Goal: Task Accomplishment & Management: Manage account settings

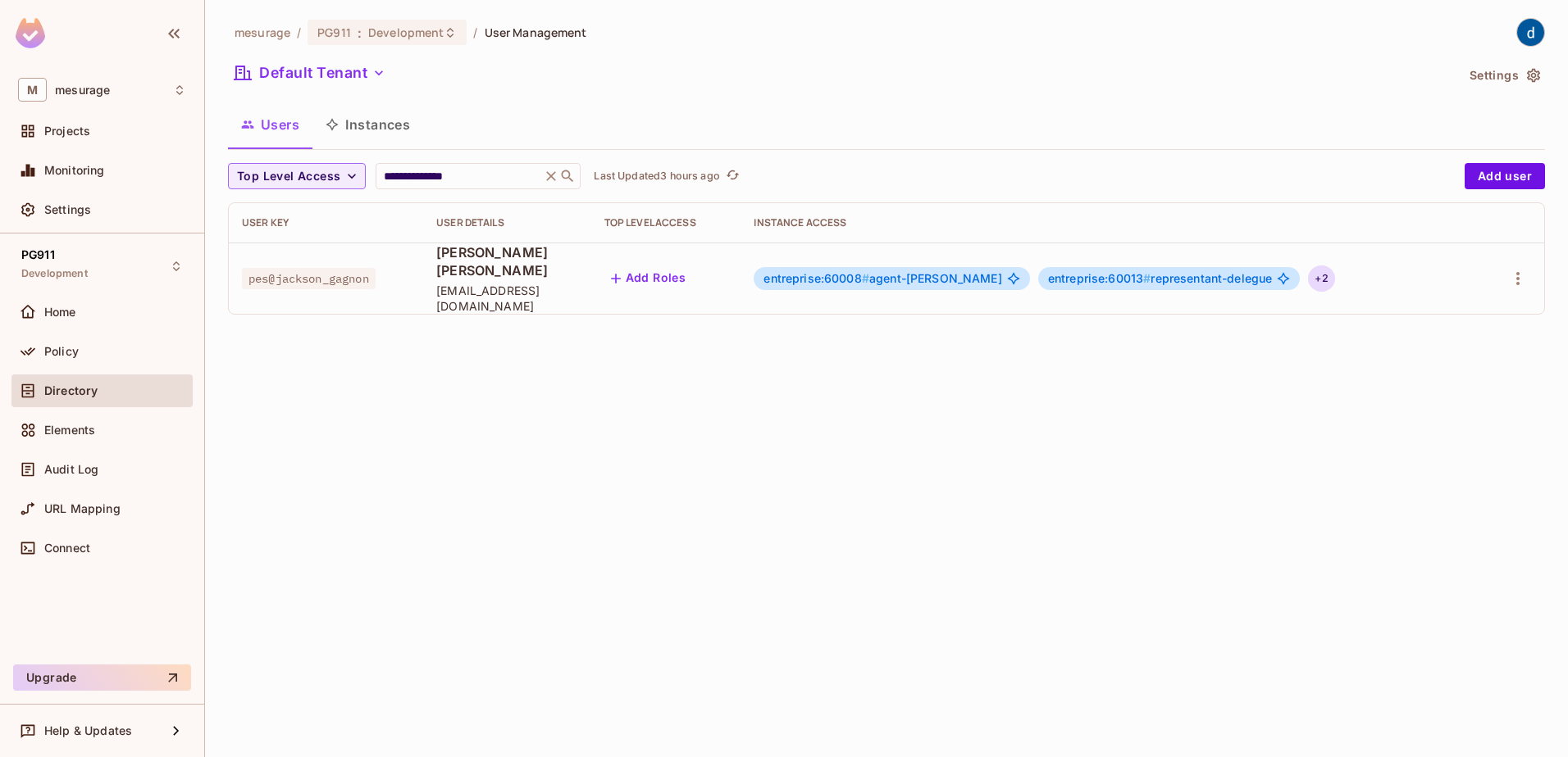
click at [1334, 271] on div "+ 2" at bounding box center [1321, 278] width 27 height 27
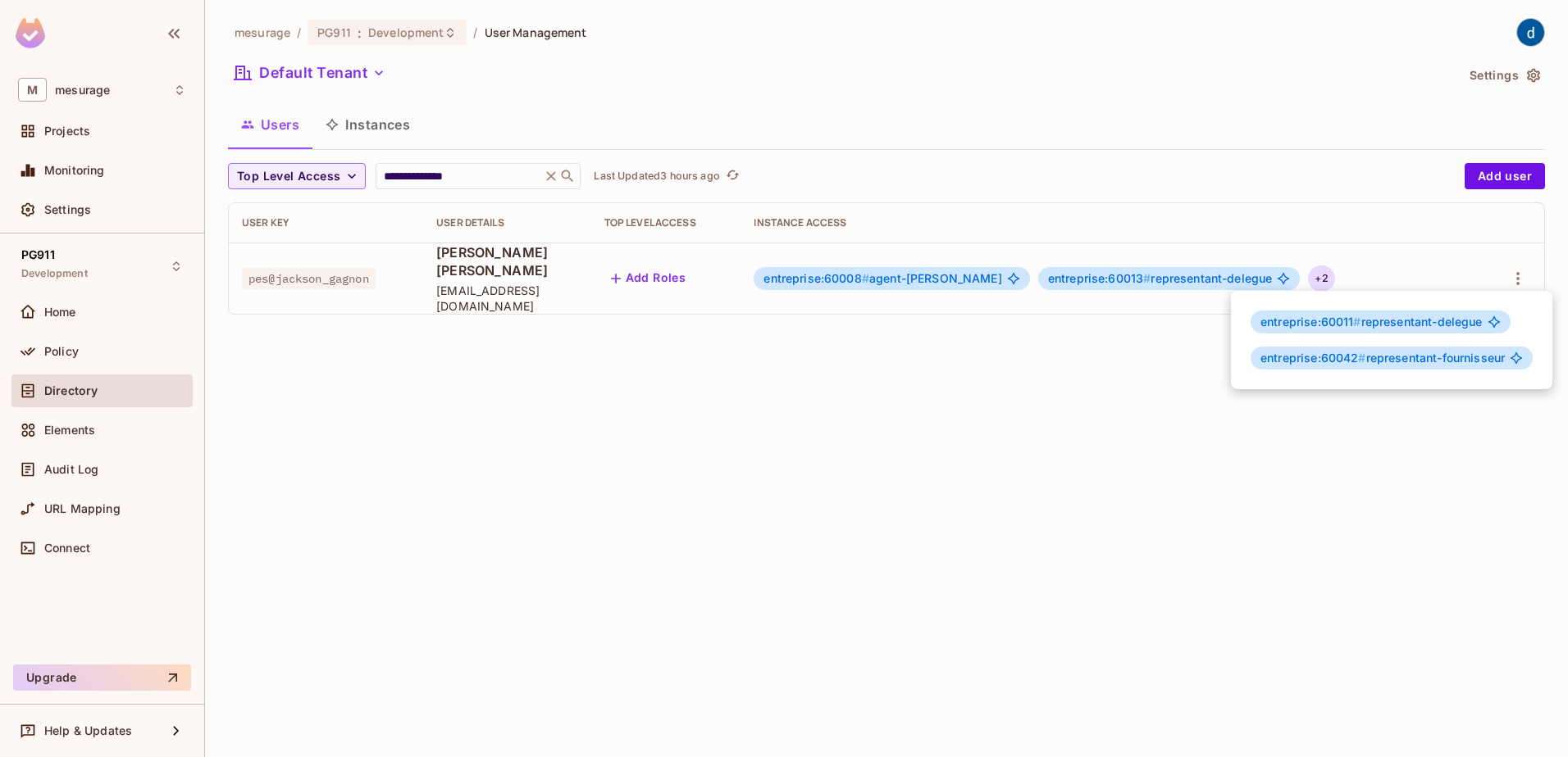
click at [55, 346] on div at bounding box center [784, 378] width 1568 height 757
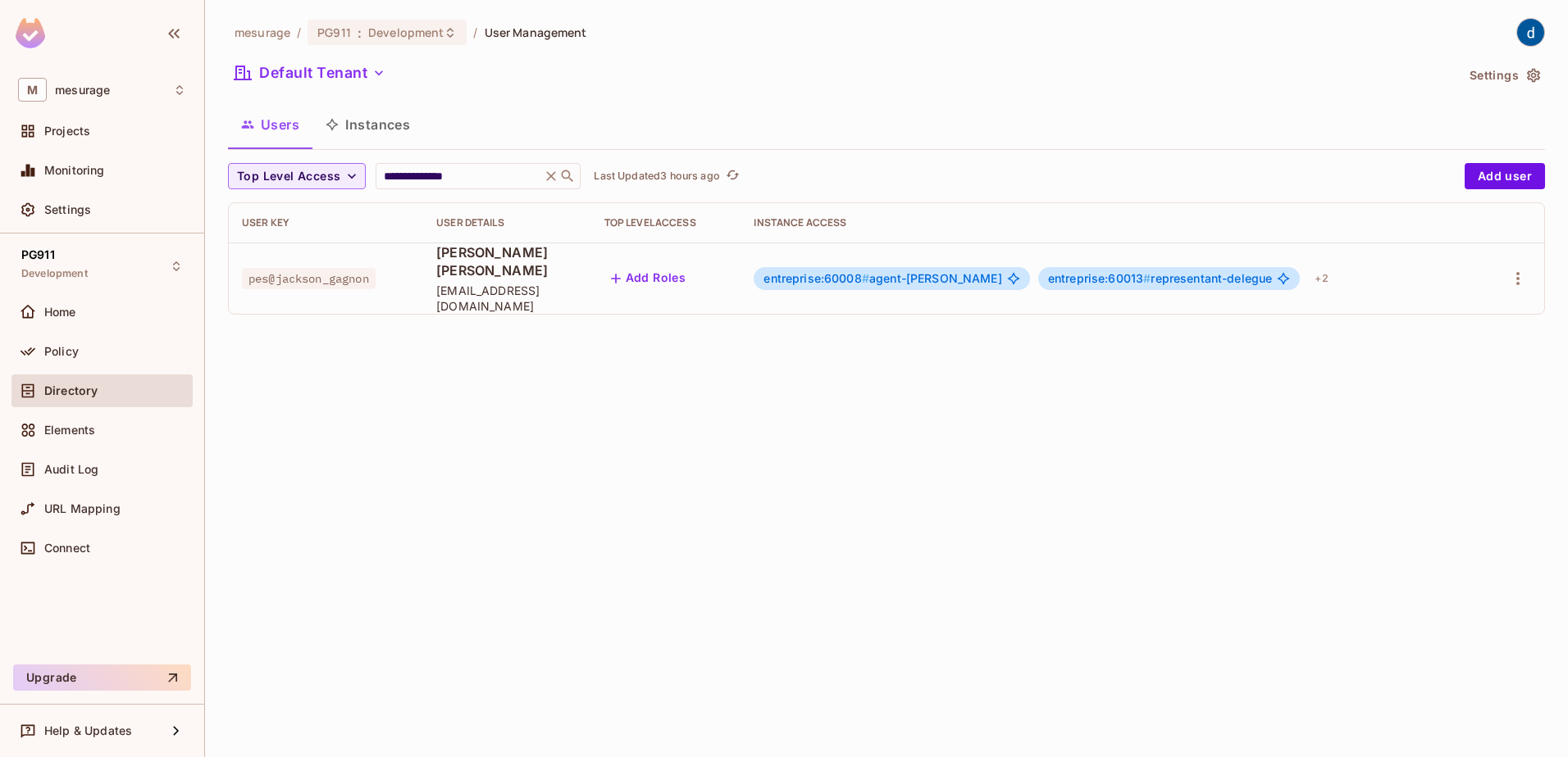
click at [55, 346] on span "Policy" at bounding box center [61, 351] width 35 height 13
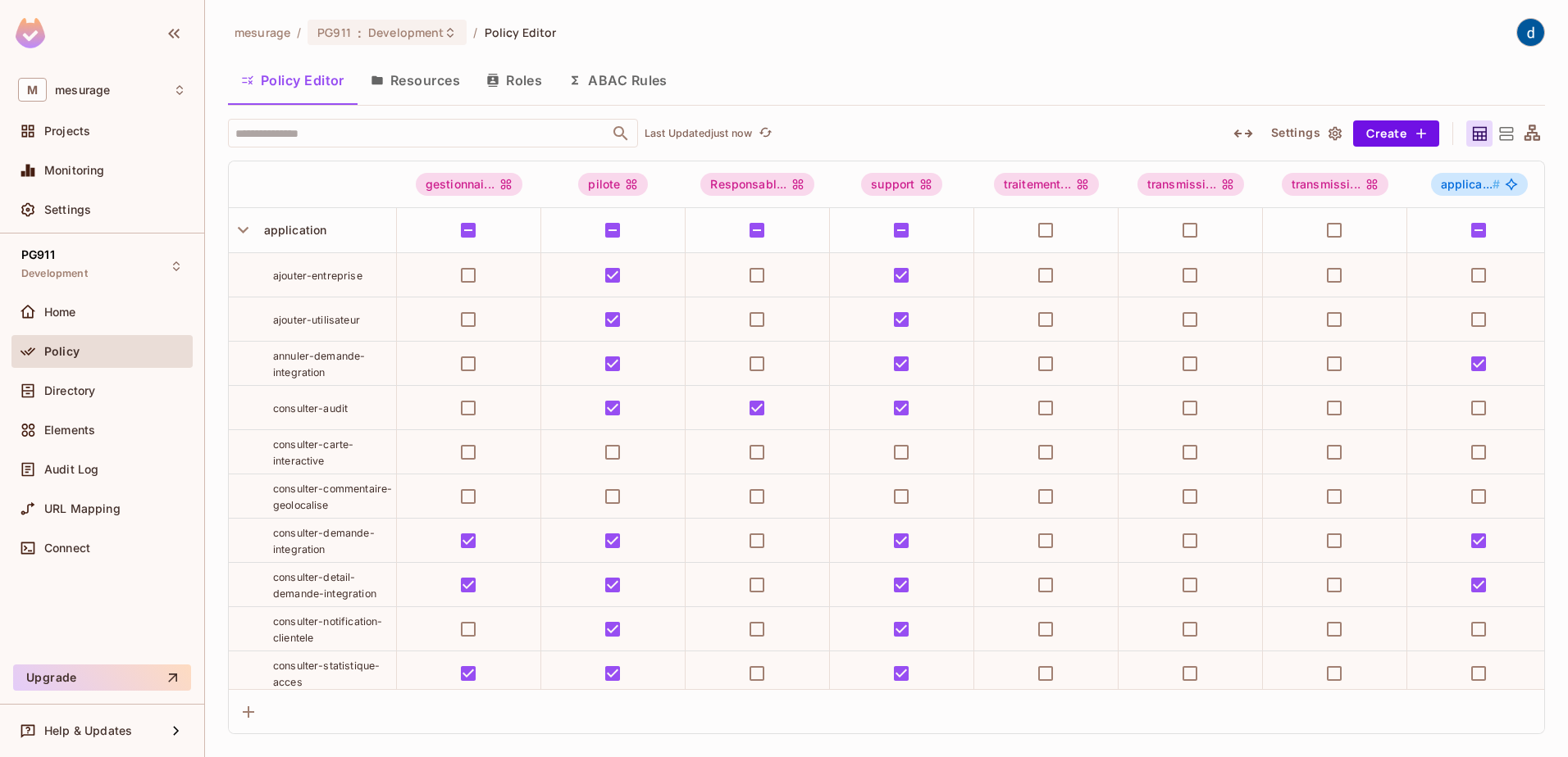
click at [421, 91] on button "Resources" at bounding box center [415, 80] width 115 height 41
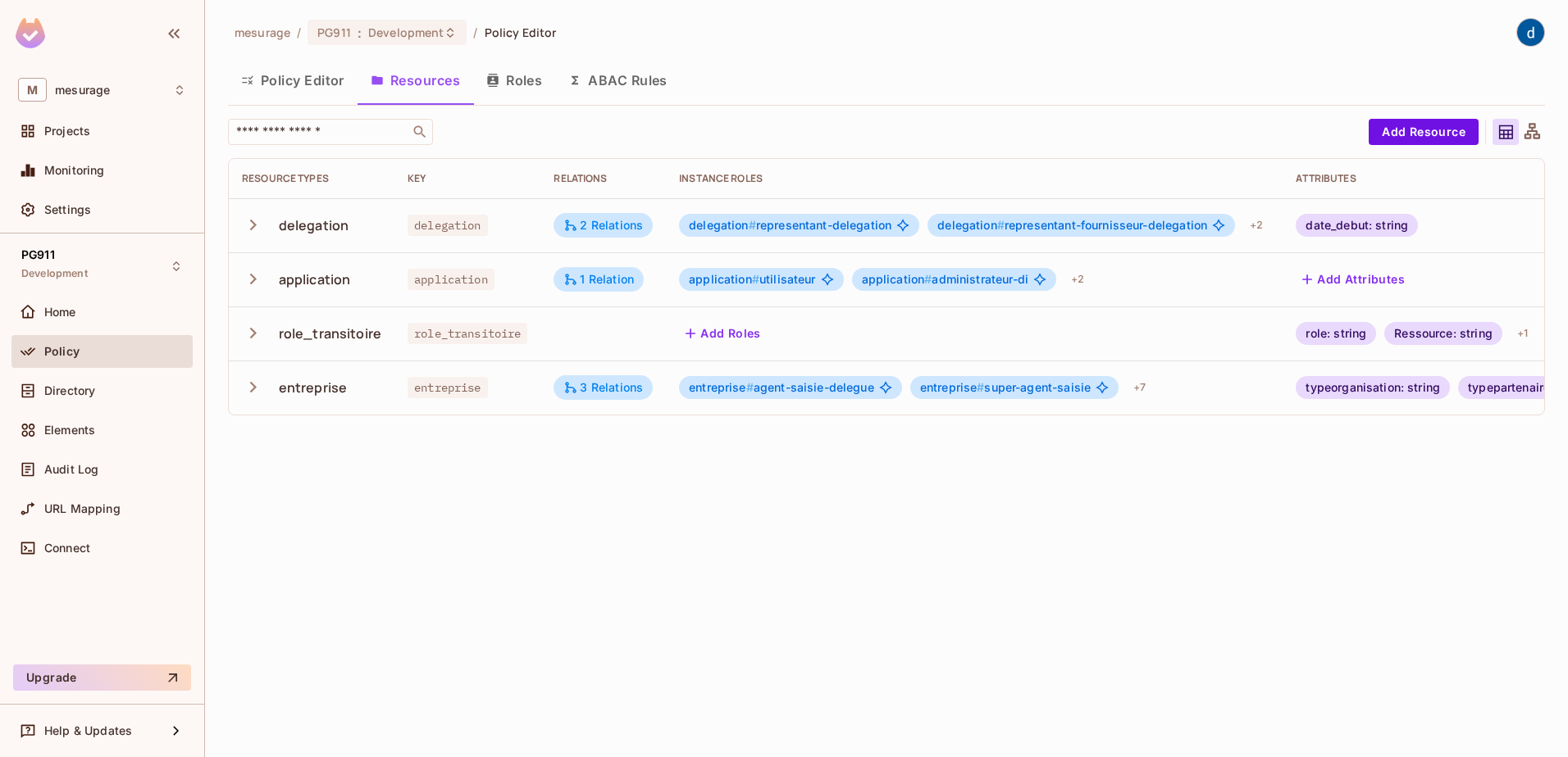
click at [256, 224] on icon "button" at bounding box center [253, 225] width 6 height 11
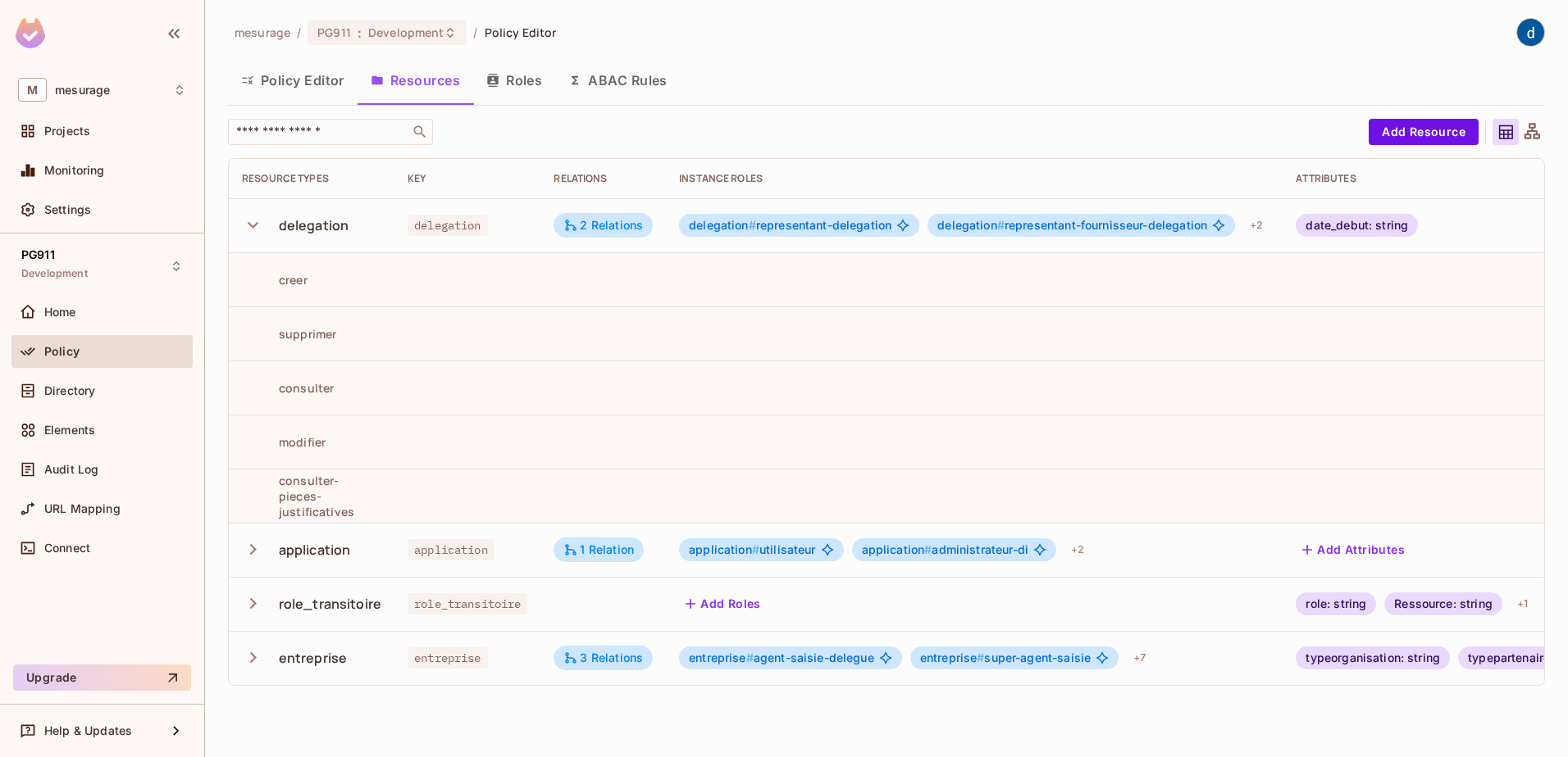
click at [1012, 232] on span "delegation # representant-fournisseur-delegation" at bounding box center [1073, 225] width 270 height 13
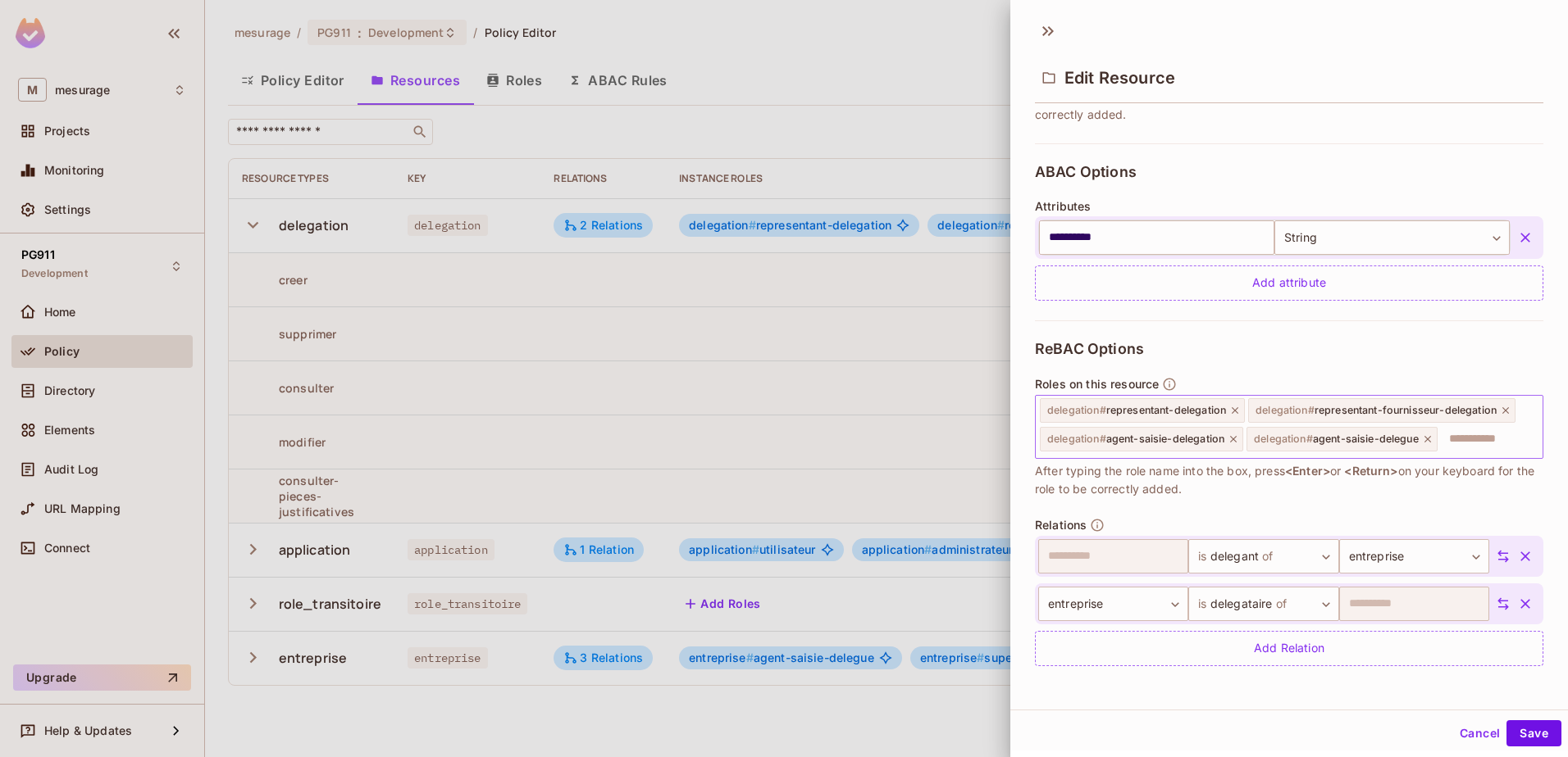
scroll to position [3, 0]
click at [864, 326] on div at bounding box center [784, 378] width 1568 height 757
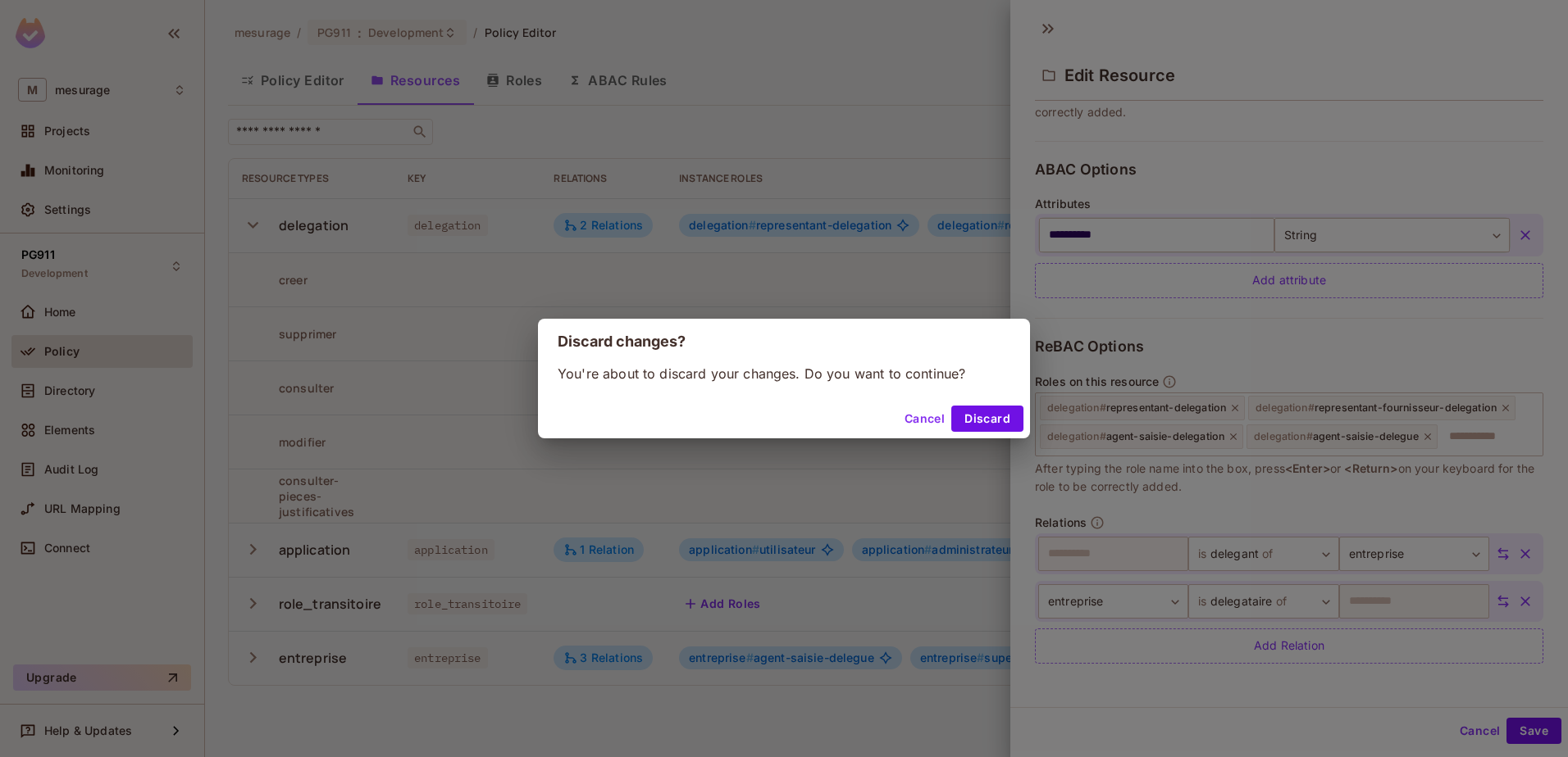
click at [919, 415] on button "Cancel" at bounding box center [925, 418] width 53 height 27
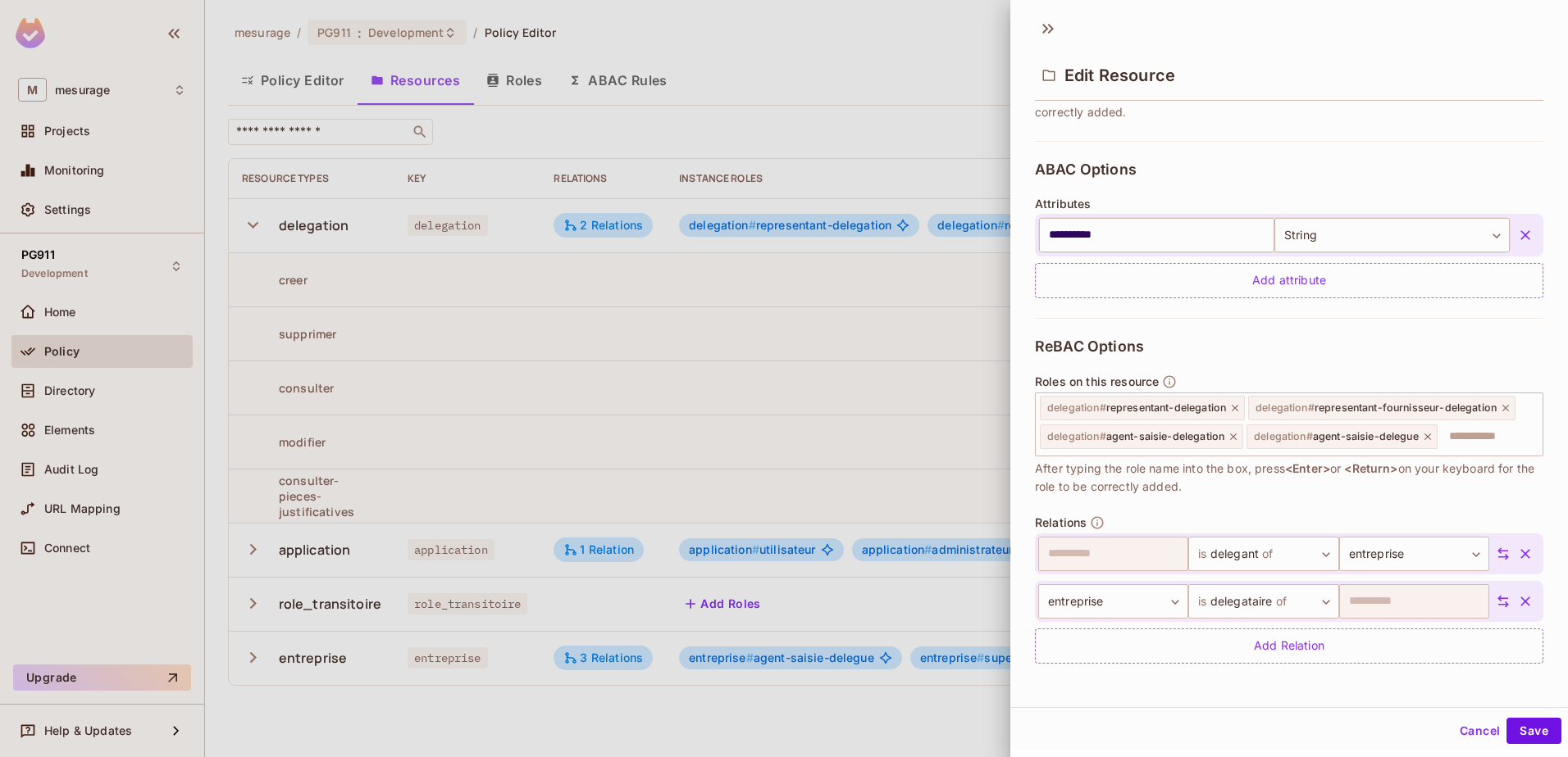
click at [959, 39] on div at bounding box center [784, 378] width 1568 height 757
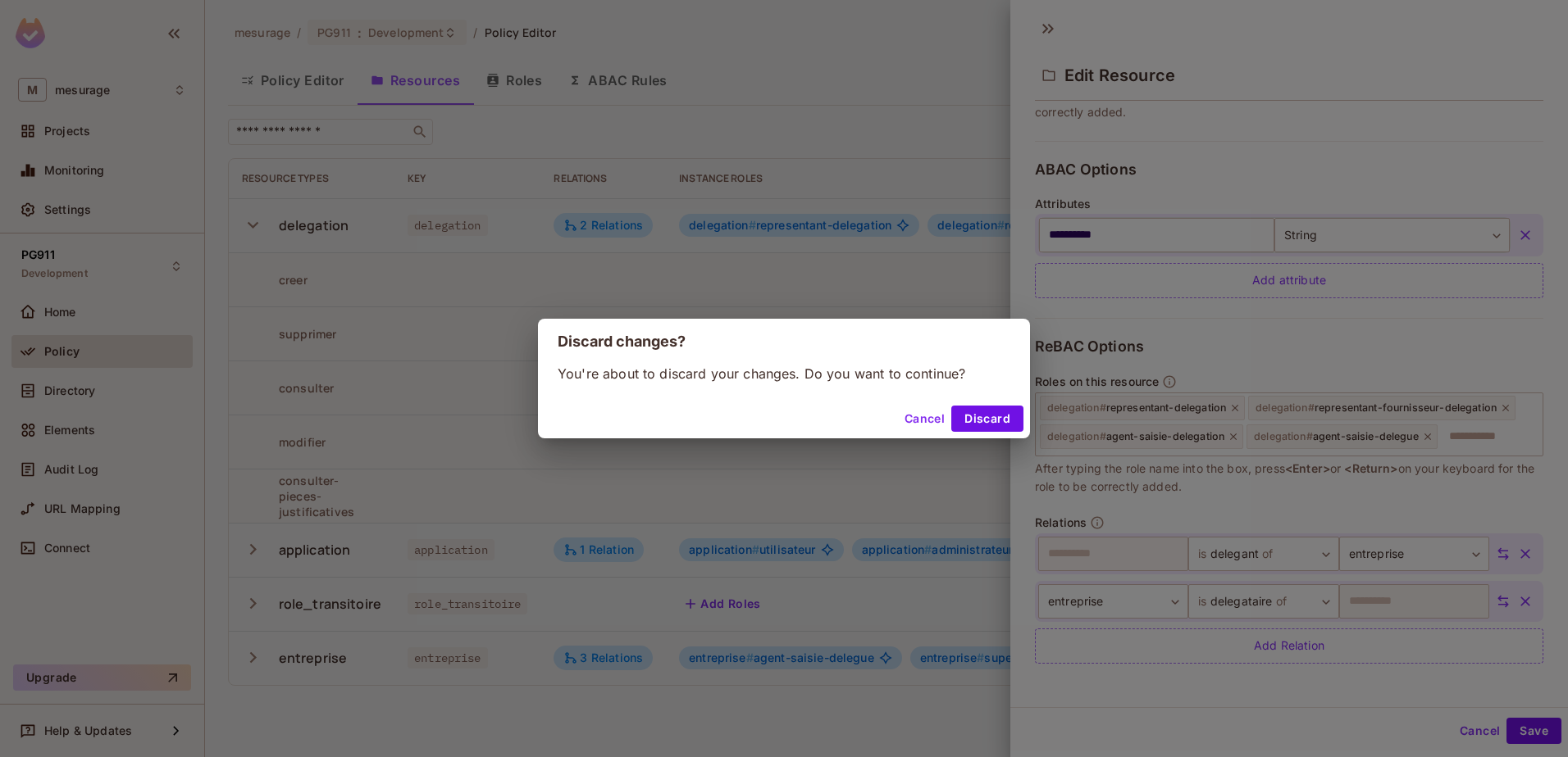
click at [961, 416] on button "Discard" at bounding box center [987, 418] width 72 height 27
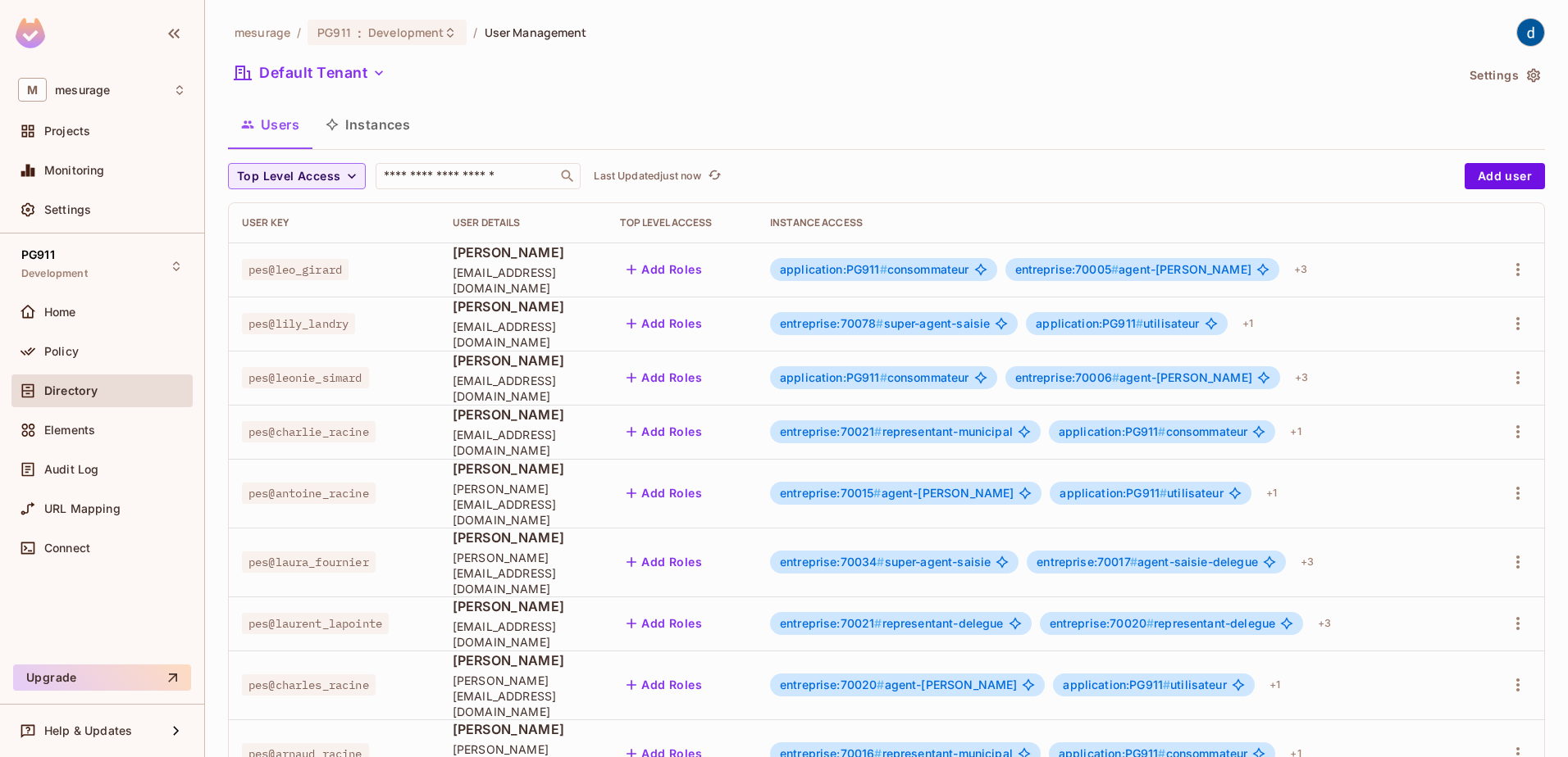
click at [360, 133] on button "Instances" at bounding box center [367, 124] width 111 height 41
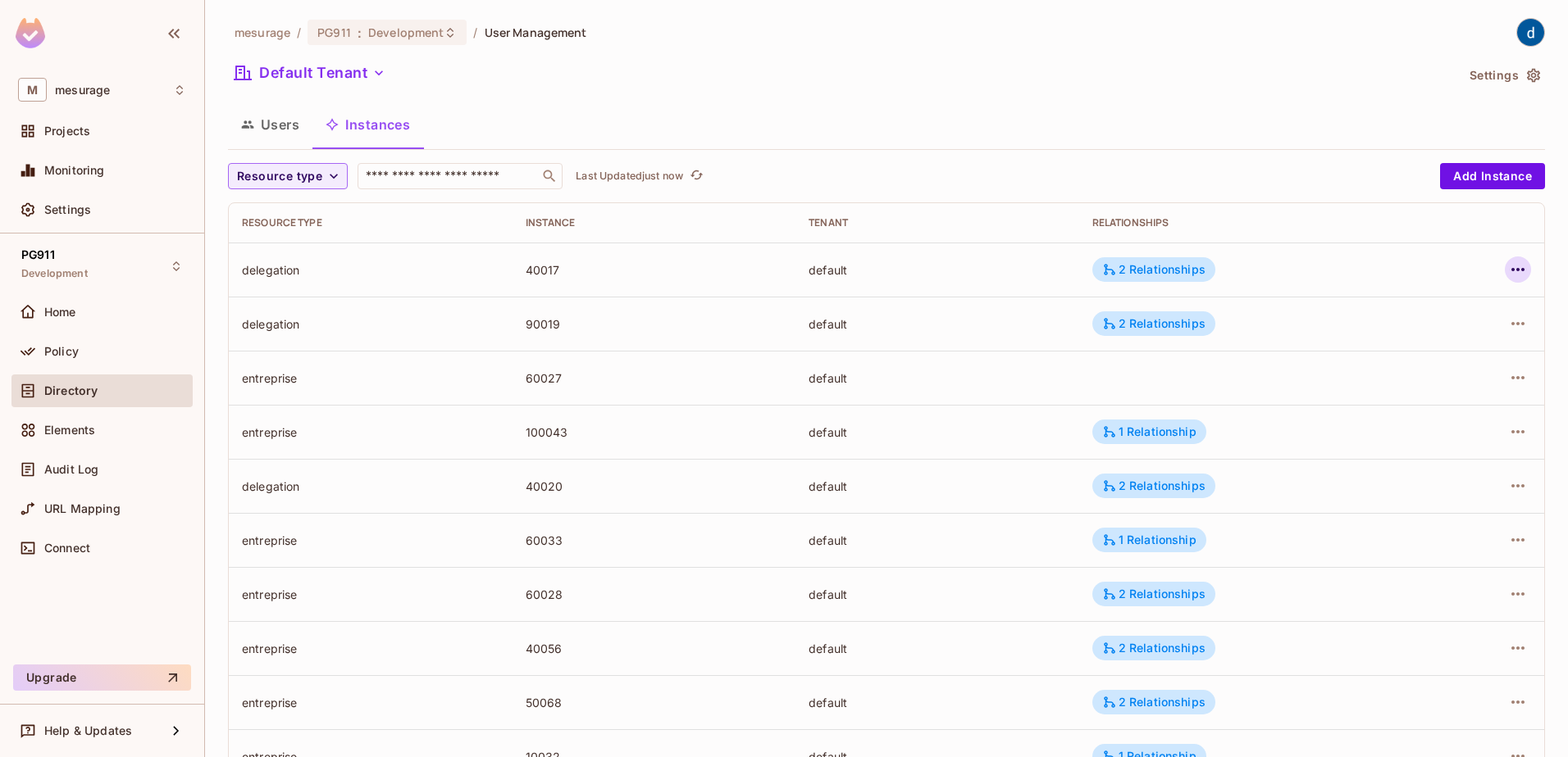
click at [1508, 271] on icon "button" at bounding box center [1518, 269] width 19 height 19
click at [1378, 340] on div "Edit Attributes" at bounding box center [1386, 343] width 82 height 16
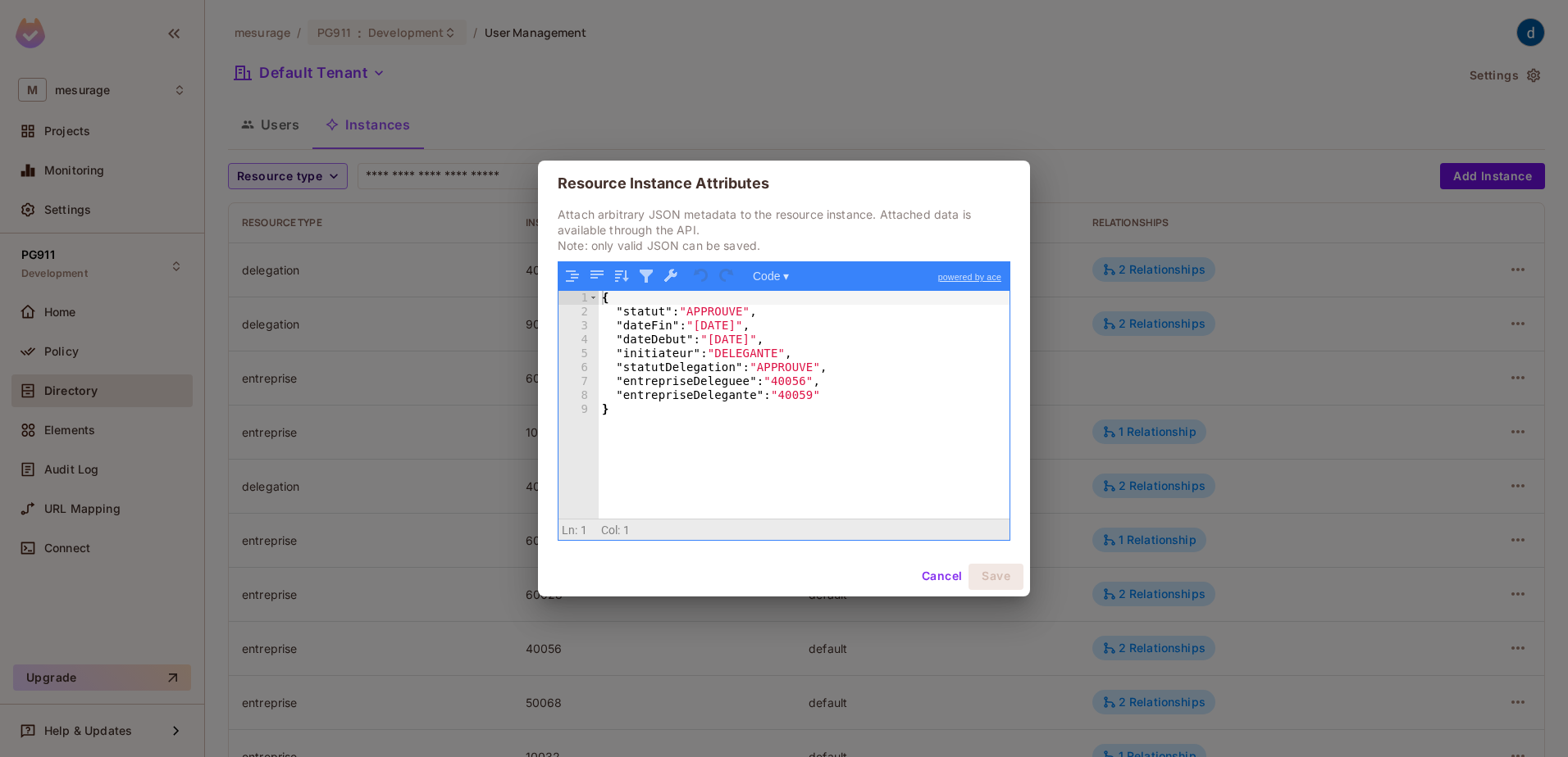
click at [932, 577] on button "Cancel" at bounding box center [942, 577] width 53 height 27
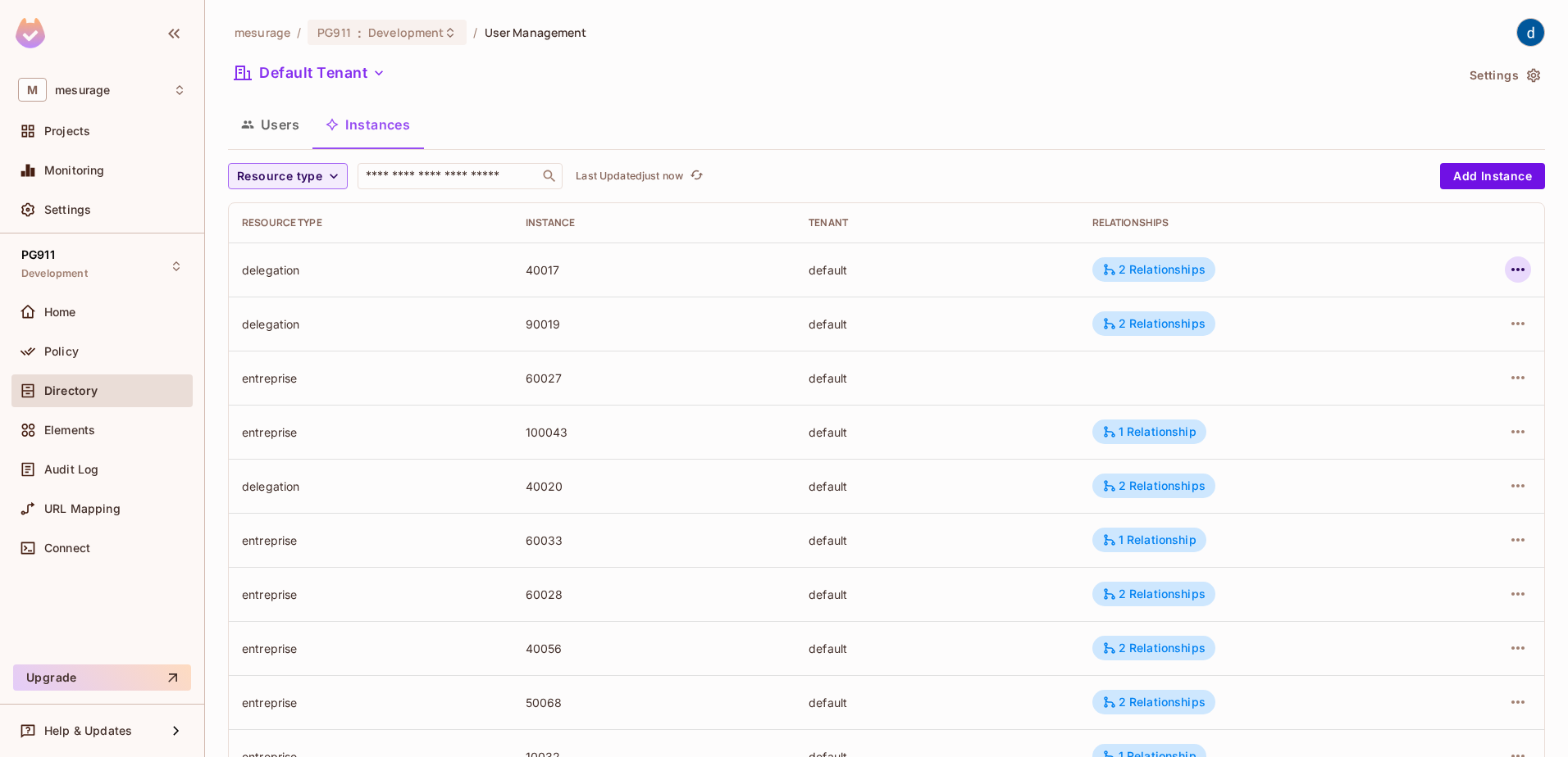
click at [1508, 272] on icon "button" at bounding box center [1518, 269] width 19 height 19
click at [1375, 346] on div "Edit Attributes" at bounding box center [1386, 343] width 82 height 16
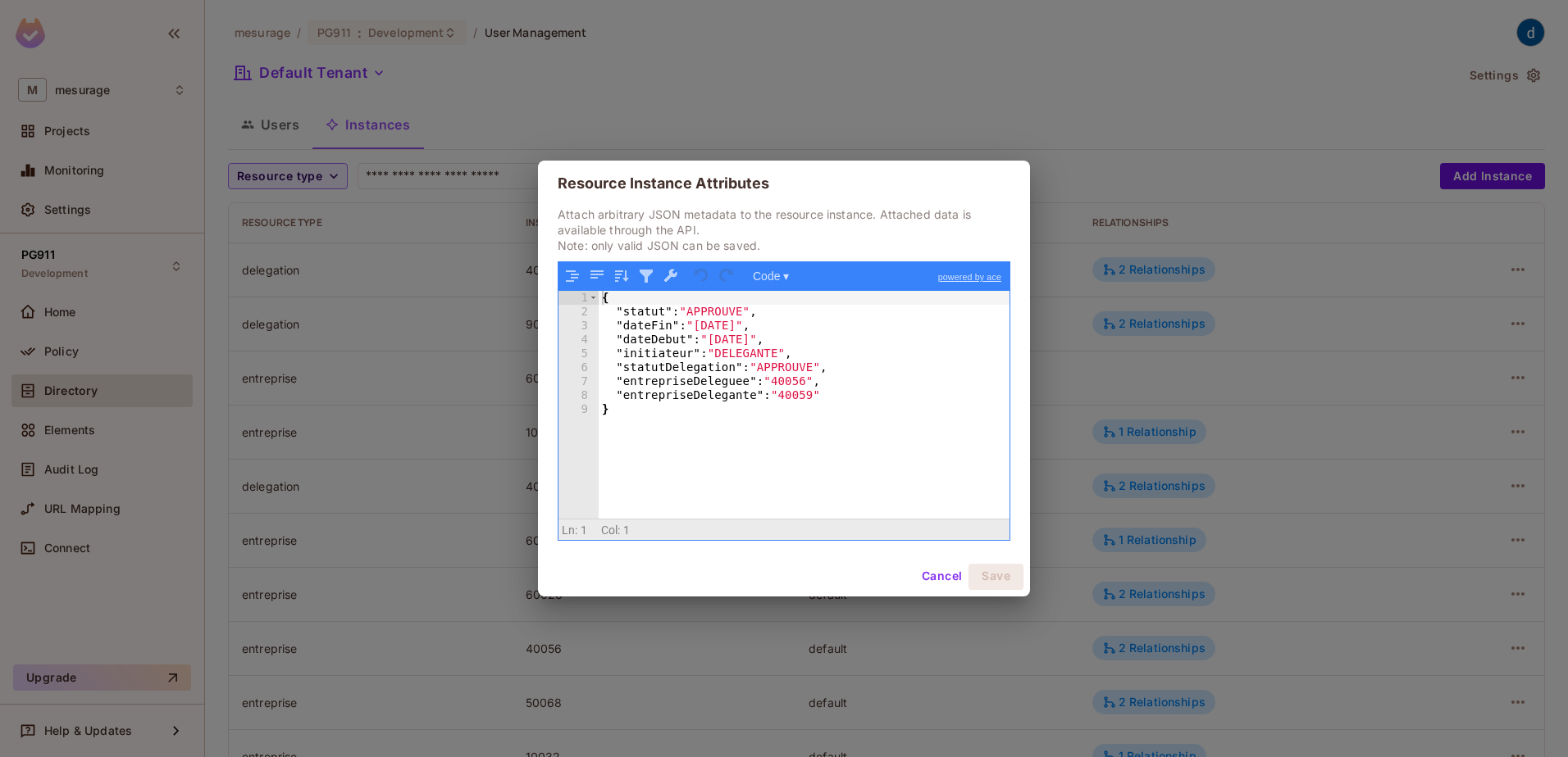
click at [778, 397] on div "{ "statut" : "APPROUVE" , "dateFin" : "[DATE]" , "dateDebut" : "[DATE]" , "init…" at bounding box center [804, 418] width 411 height 254
click at [765, 370] on div "{ "statut" : "APPROUVE" , "dateFin" : "[DATE]" , "dateDebut" : "[DATE]" , "init…" at bounding box center [804, 418] width 411 height 254
click at [715, 341] on div "{ "statut" : "APPROUVE" , "dateFin" : "[DATE]" , "dateDebut" : "[DATE]" , "init…" at bounding box center [804, 418] width 411 height 254
click at [710, 332] on div "{ "statut" : "APPROUVE" , "dateFin" : "[DATE]" , "dateDebut" : "[DATE]" , "init…" at bounding box center [804, 418] width 411 height 254
click at [713, 347] on div "{ "statut" : "APPROUVE" , "dateFin" : "[DATE]" , "dateDebut" : "[DATE]" , "init…" at bounding box center [804, 418] width 411 height 254
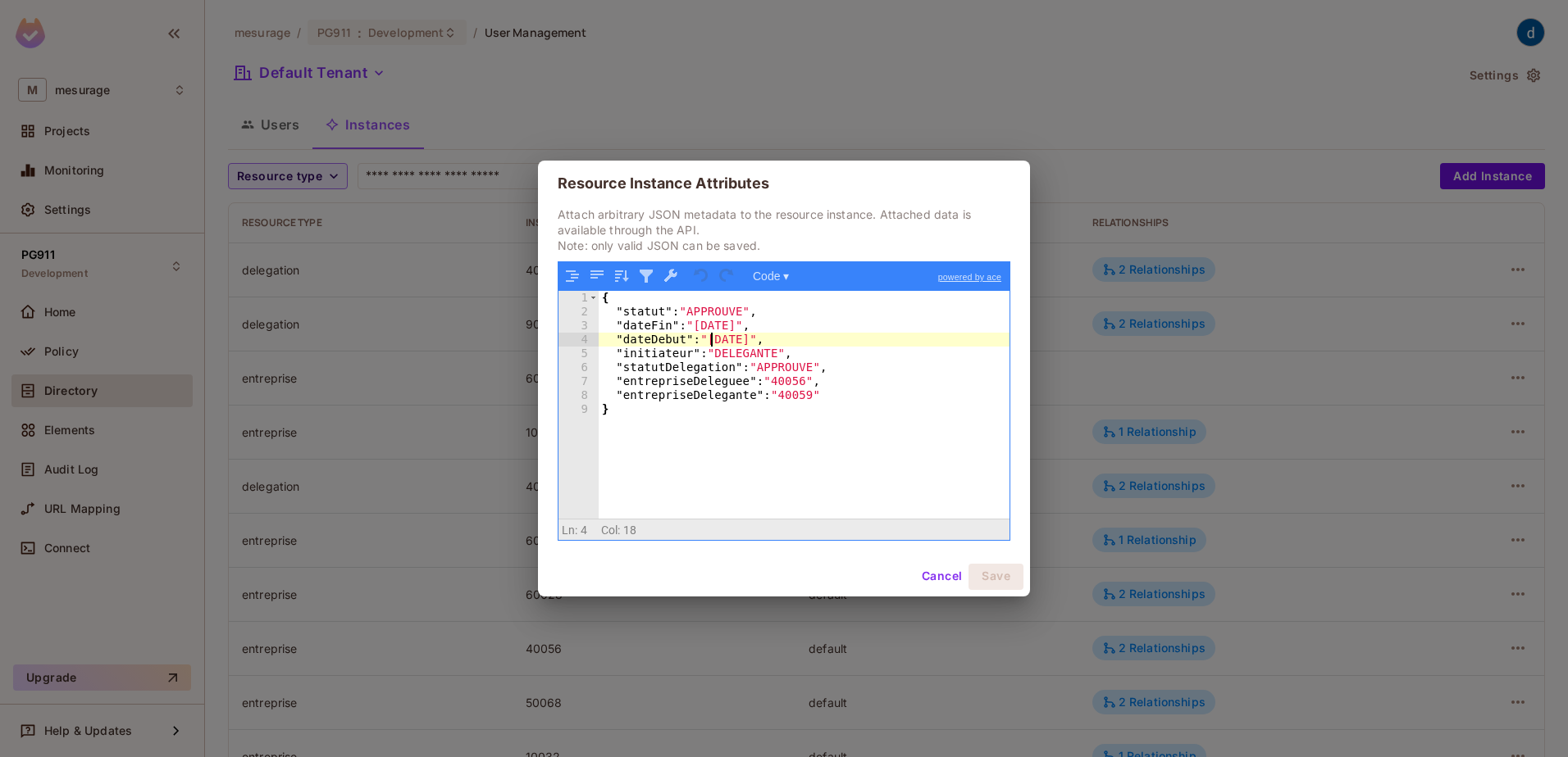
click at [698, 326] on div "{ "statut" : "APPROUVE" , "dateFin" : "[DATE]" , "dateDebut" : "[DATE]" , "init…" at bounding box center [804, 418] width 411 height 254
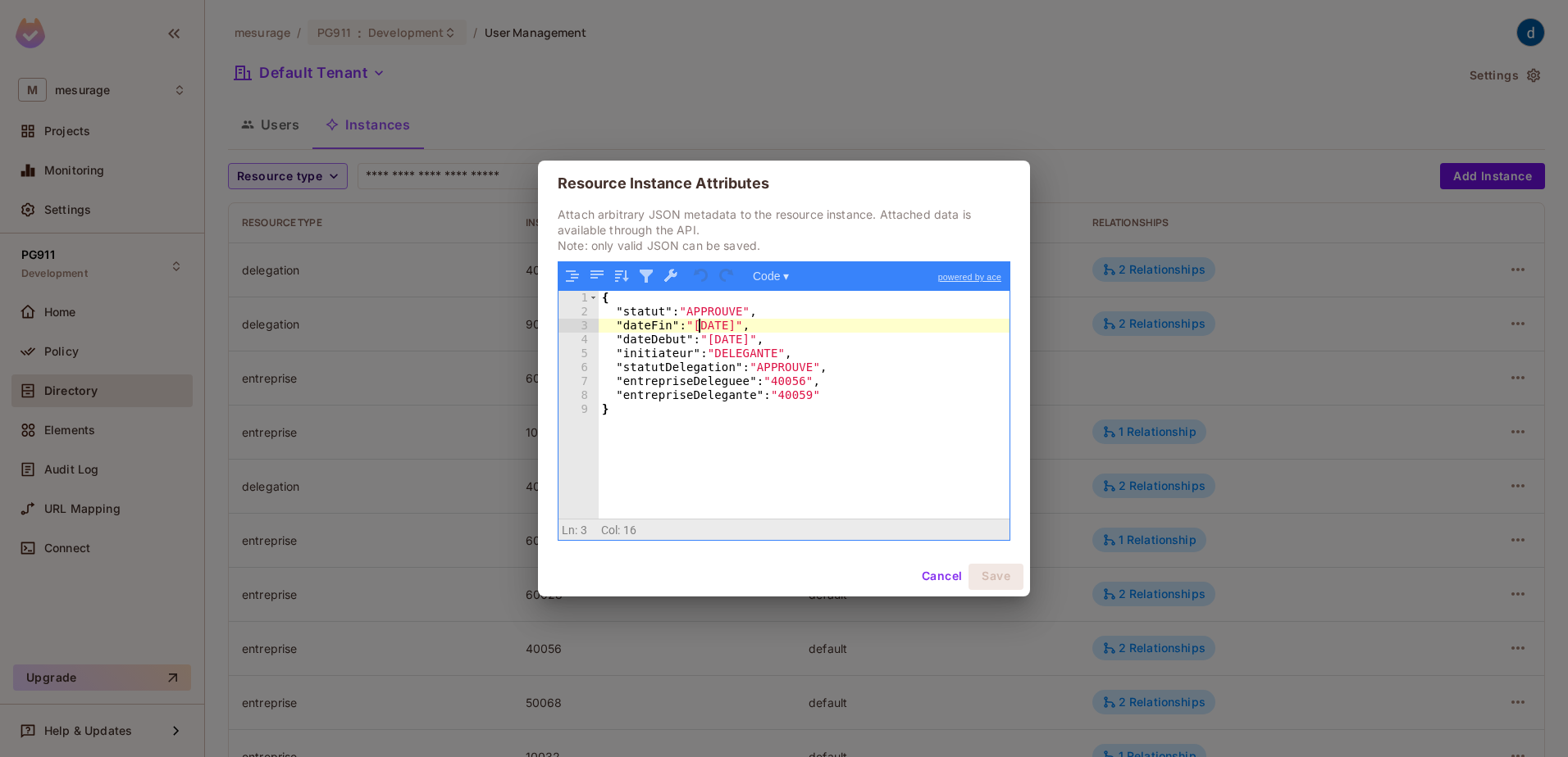
click at [726, 339] on div "{ "statut" : "APPROUVE" , "dateFin" : "[DATE]" , "dateDebut" : "[DATE]" , "init…" at bounding box center [804, 418] width 411 height 254
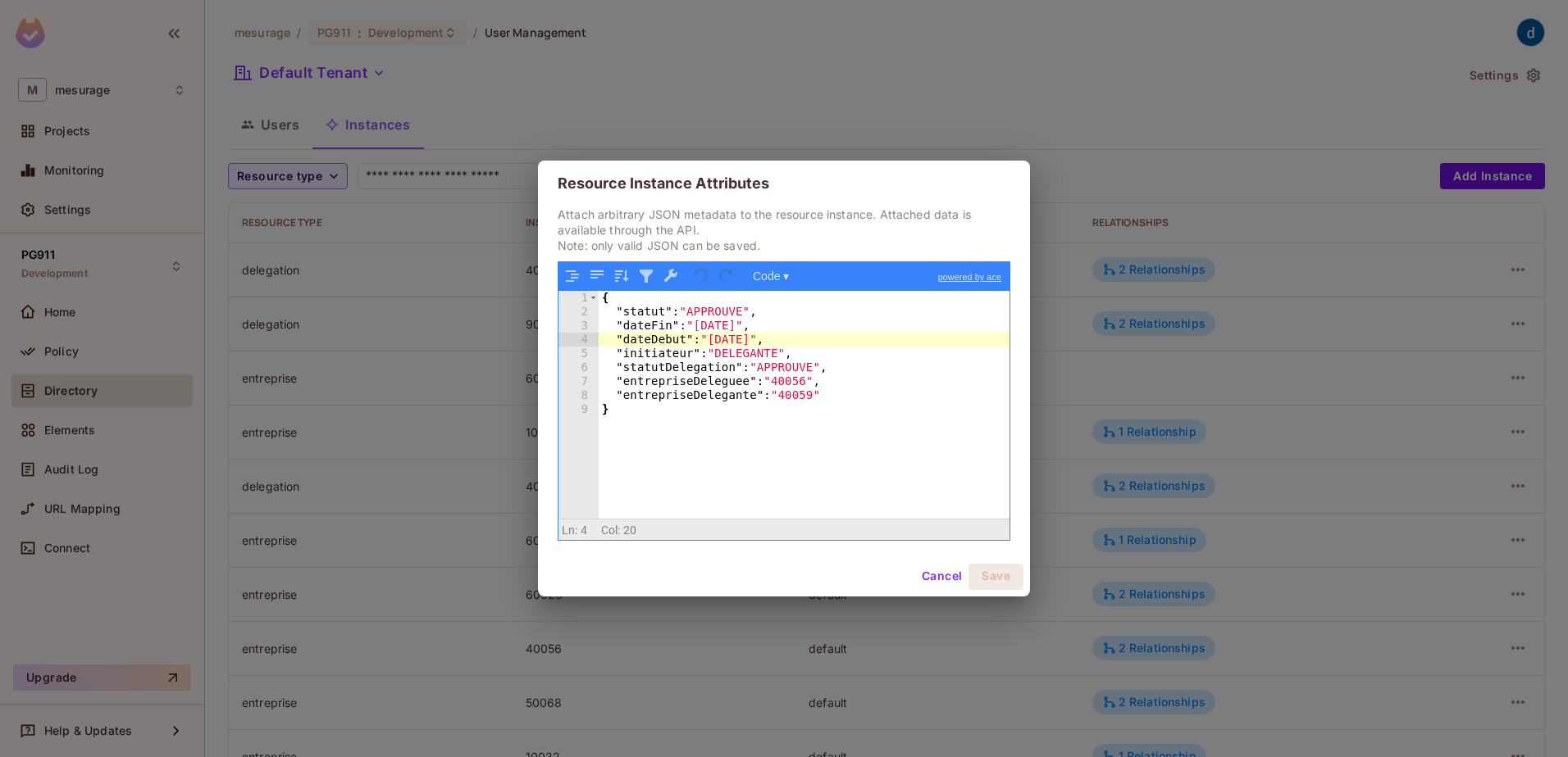
click at [710, 324] on div "{ "statut" : "APPROUVE" , "dateFin" : "[DATE]" , "dateDebut" : "[DATE]" , "init…" at bounding box center [804, 418] width 411 height 254
click at [717, 344] on div "{ "statut" : "APPROUVE" , "dateFin" : "[DATE]" , "dateDebut" : "[DATE]" , "init…" at bounding box center [804, 418] width 411 height 254
click at [714, 324] on div "{ "statut" : "APPROUVE" , "dateFin" : "[DATE]" , "dateDebut" : "[DATE]" , "init…" at bounding box center [804, 418] width 411 height 254
click at [718, 343] on div "{ "statut" : "APPROUVE" , "dateFin" : "[DATE]" , "dateDebut" : "[DATE]" , "init…" at bounding box center [804, 418] width 411 height 254
click at [708, 361] on div "{ "statut" : "APPROUVE" , "dateFin" : "[DATE]" , "dateDebut" : "[DATE]" , "init…" at bounding box center [804, 418] width 411 height 254
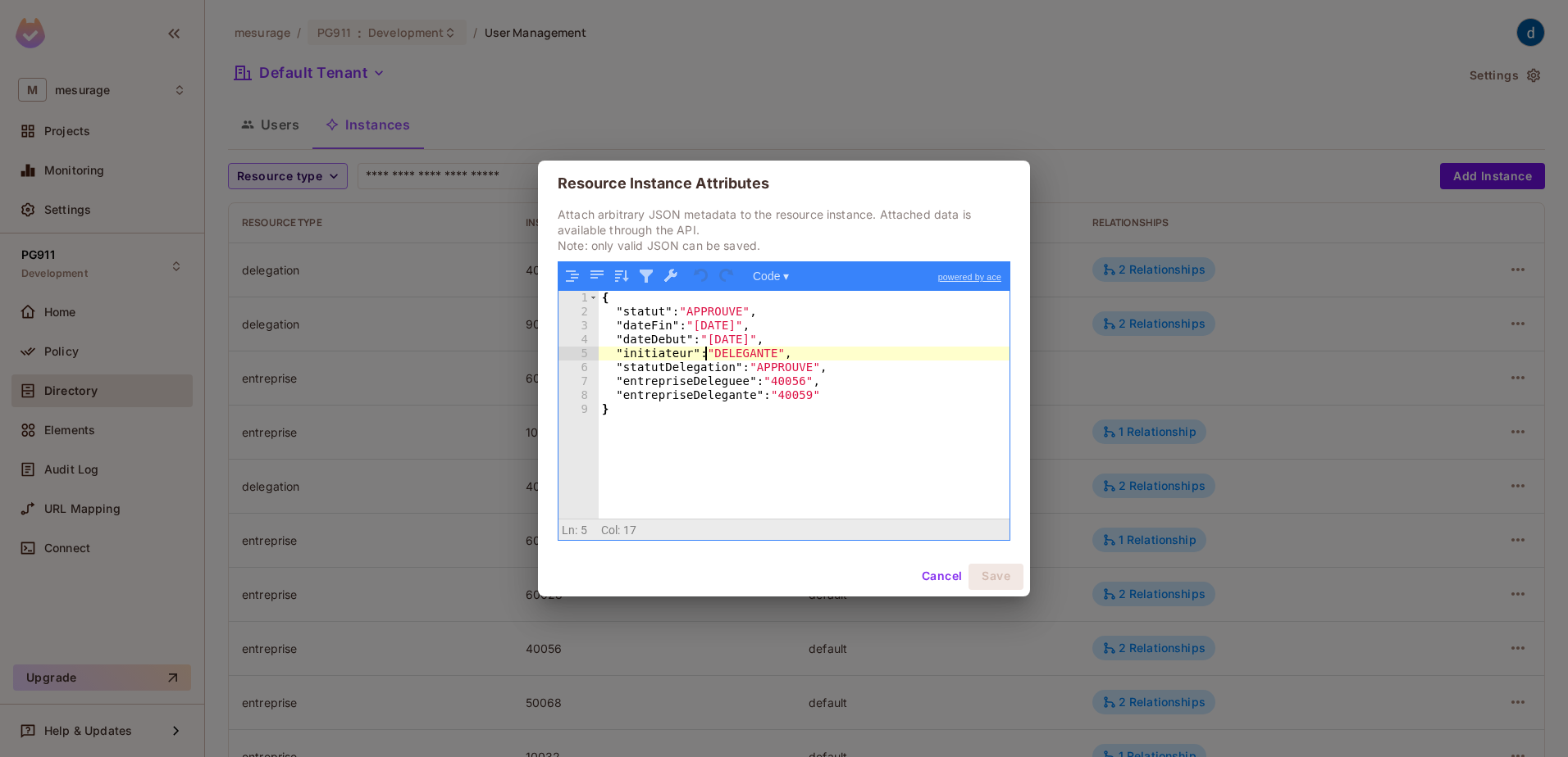
click at [710, 327] on div "{ "statut" : "APPROUVE" , "dateFin" : "[DATE]" , "dateDebut" : "[DATE]" , "init…" at bounding box center [804, 418] width 411 height 254
click at [713, 341] on div "{ "statut" : "APPROUVE" , "dateFin" : "[DATE]" , "dateDebut" : "[DATE]" , "init…" at bounding box center [804, 418] width 411 height 254
click at [683, 330] on div "{ "statut" : "APPROUVE" , "dateFin" : "[DATE]" , "dateDebut" : "[DATE]" , "init…" at bounding box center [804, 418] width 411 height 254
click at [732, 333] on div "{ "statut" : "APPROUVE" , "dateFin" : "[DATE]" , "dateDebut" : "[DATE]" , "init…" at bounding box center [804, 418] width 411 height 254
click at [732, 339] on div "{ "statut" : "APPROUVE" , "dateFin" : "[DATE]" , "dateDebut" : "[DATE]" , "init…" at bounding box center [804, 418] width 411 height 254
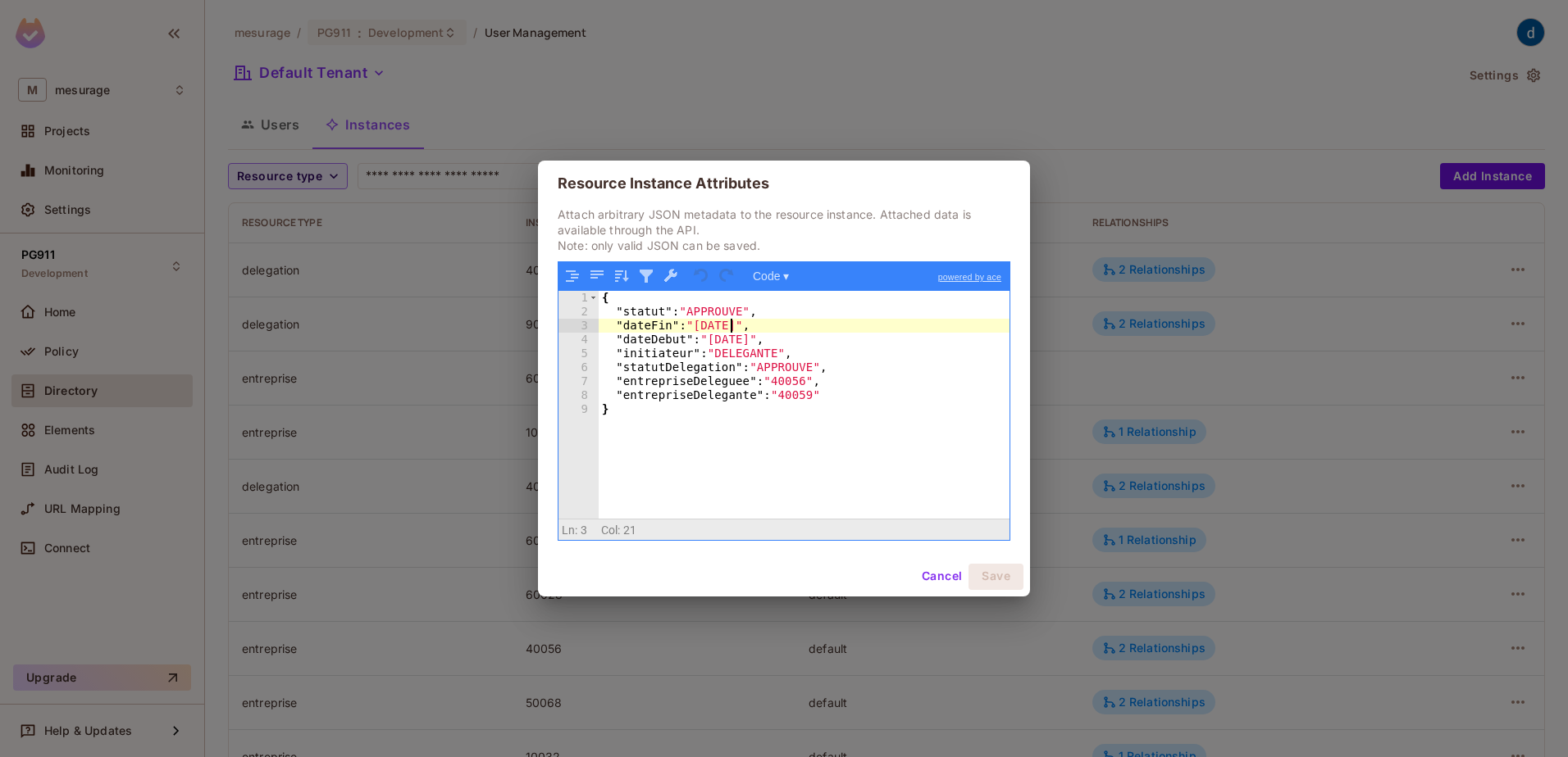
click at [730, 325] on div "{ "statut" : "APPROUVE" , "dateFin" : "[DATE]" , "dateDebut" : "[DATE]" , "init…" at bounding box center [804, 418] width 411 height 254
click at [730, 348] on div "{ "statut" : "APPROUVE" , "dateFin" : "[DATE]" , "dateDebut" : "[DATE]" , "init…" at bounding box center [804, 418] width 411 height 254
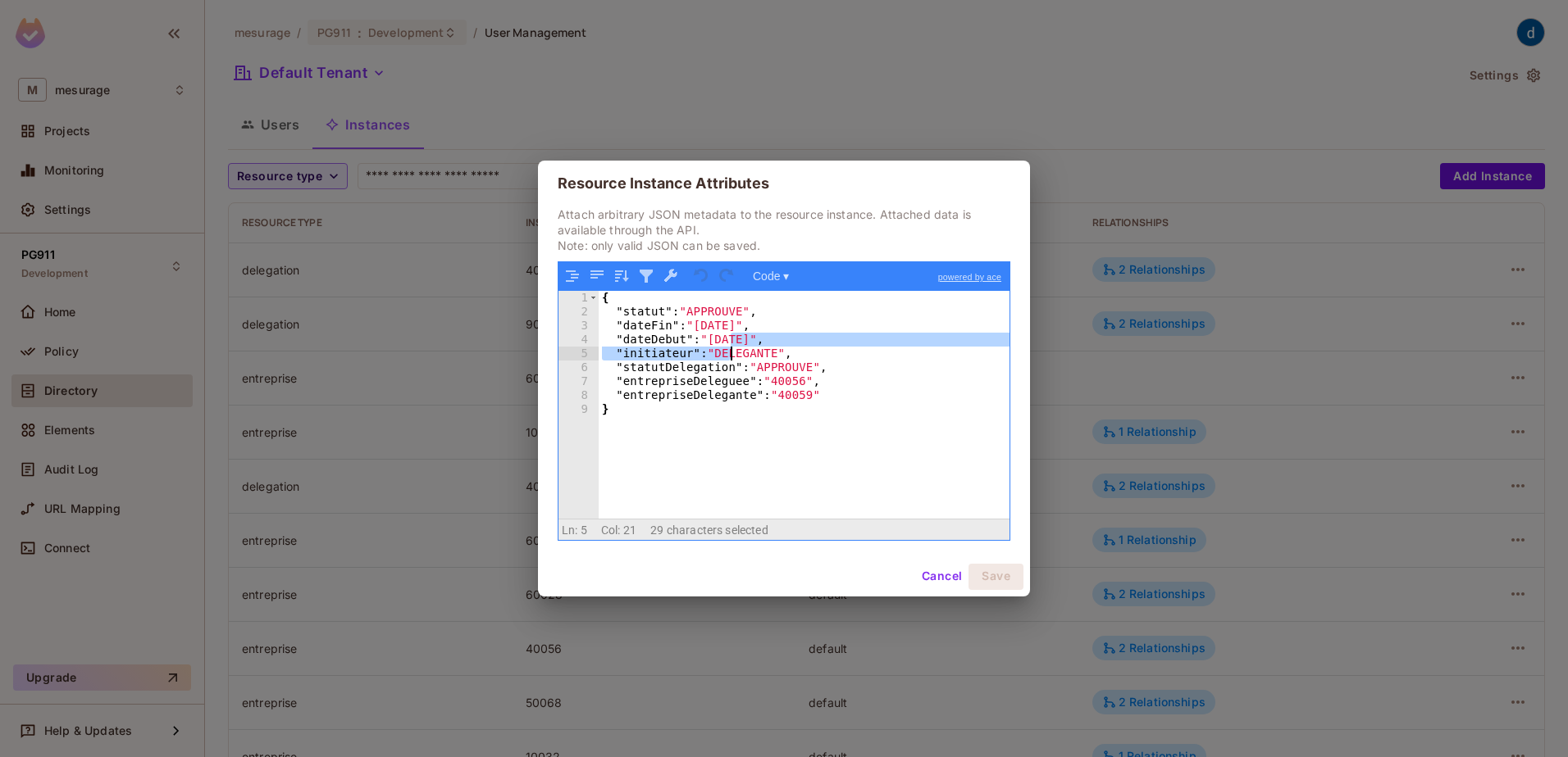
click at [727, 327] on div "{ "statut" : "APPROUVE" , "dateFin" : "[DATE]" , "dateDebut" : "[DATE]" , "init…" at bounding box center [804, 418] width 411 height 254
click at [648, 344] on div "{ "statut" : "APPROUVE" , "dateFin" : "[DATE]" , "dateDebut" : "[DATE]" , "init…" at bounding box center [804, 418] width 411 height 254
click at [647, 330] on div "{ "statut" : "APPROUVE" , "dateFin" : "[DATE]" , "dateDebut" : "[DATE]" , "init…" at bounding box center [804, 418] width 411 height 254
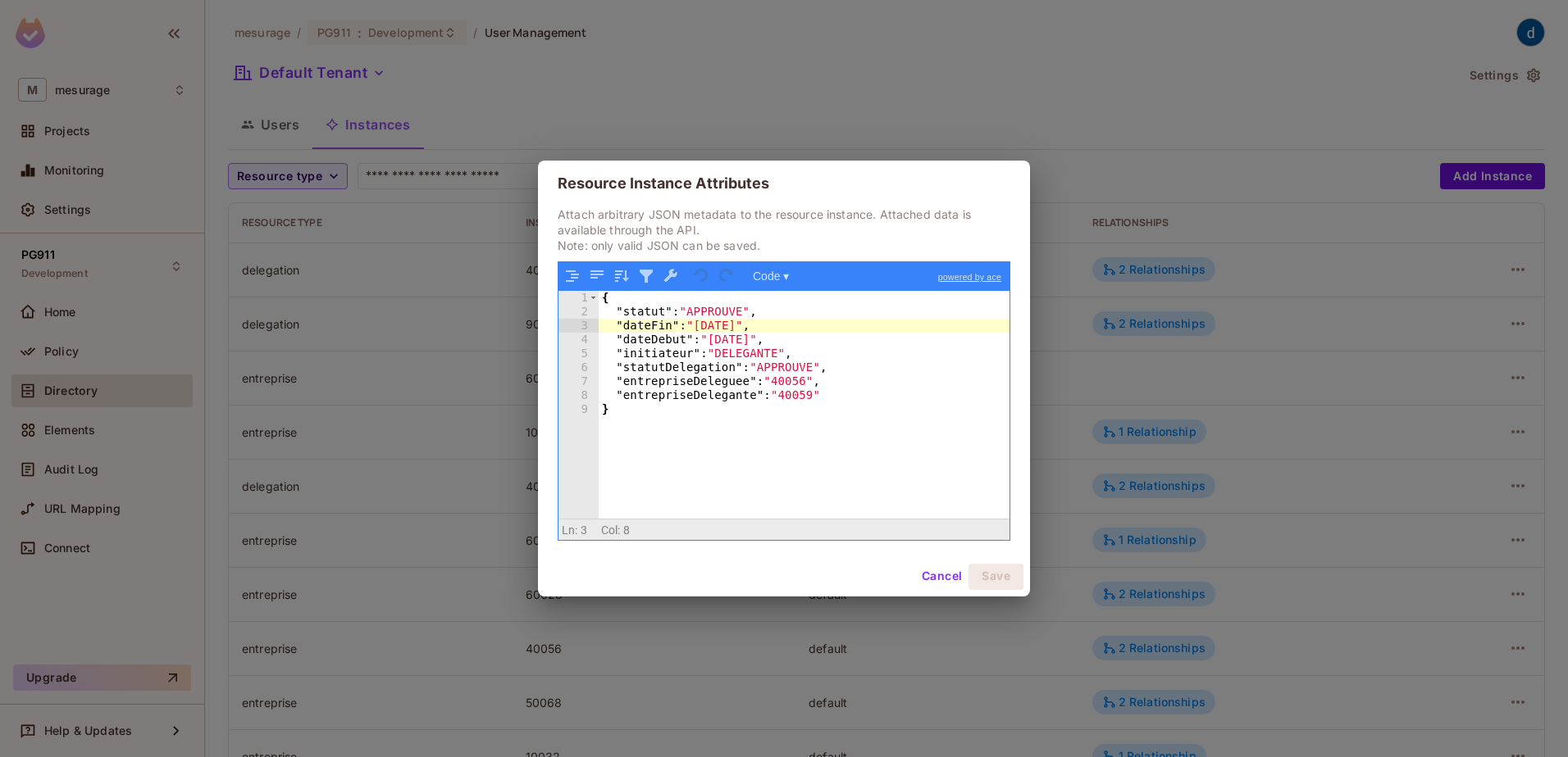
click at [877, 587] on div "Cancel Save" at bounding box center [783, 577] width 492 height 39
click at [921, 582] on button "Cancel" at bounding box center [942, 577] width 53 height 27
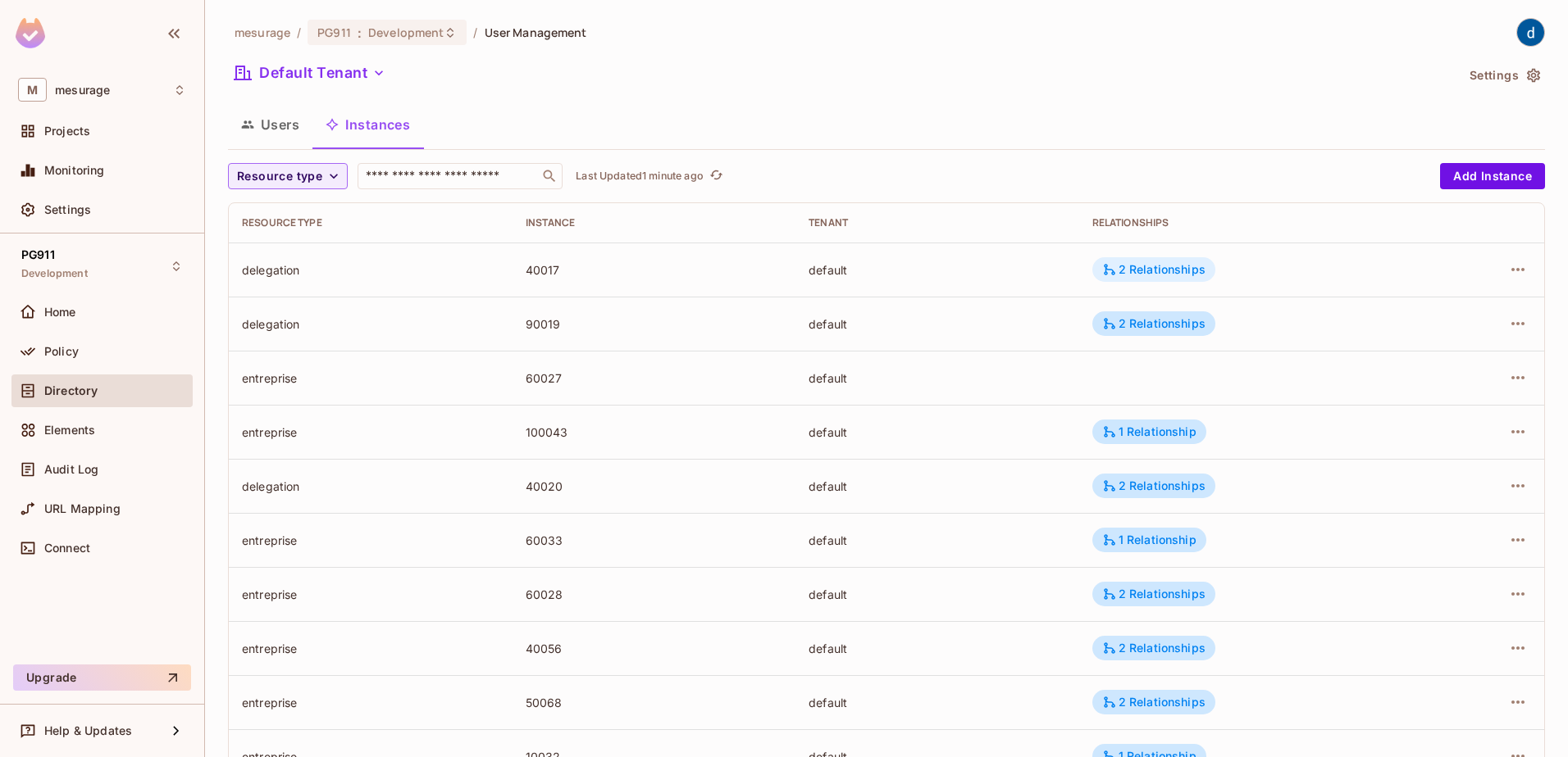
click at [1137, 273] on div "2 Relationships" at bounding box center [1153, 270] width 103 height 15
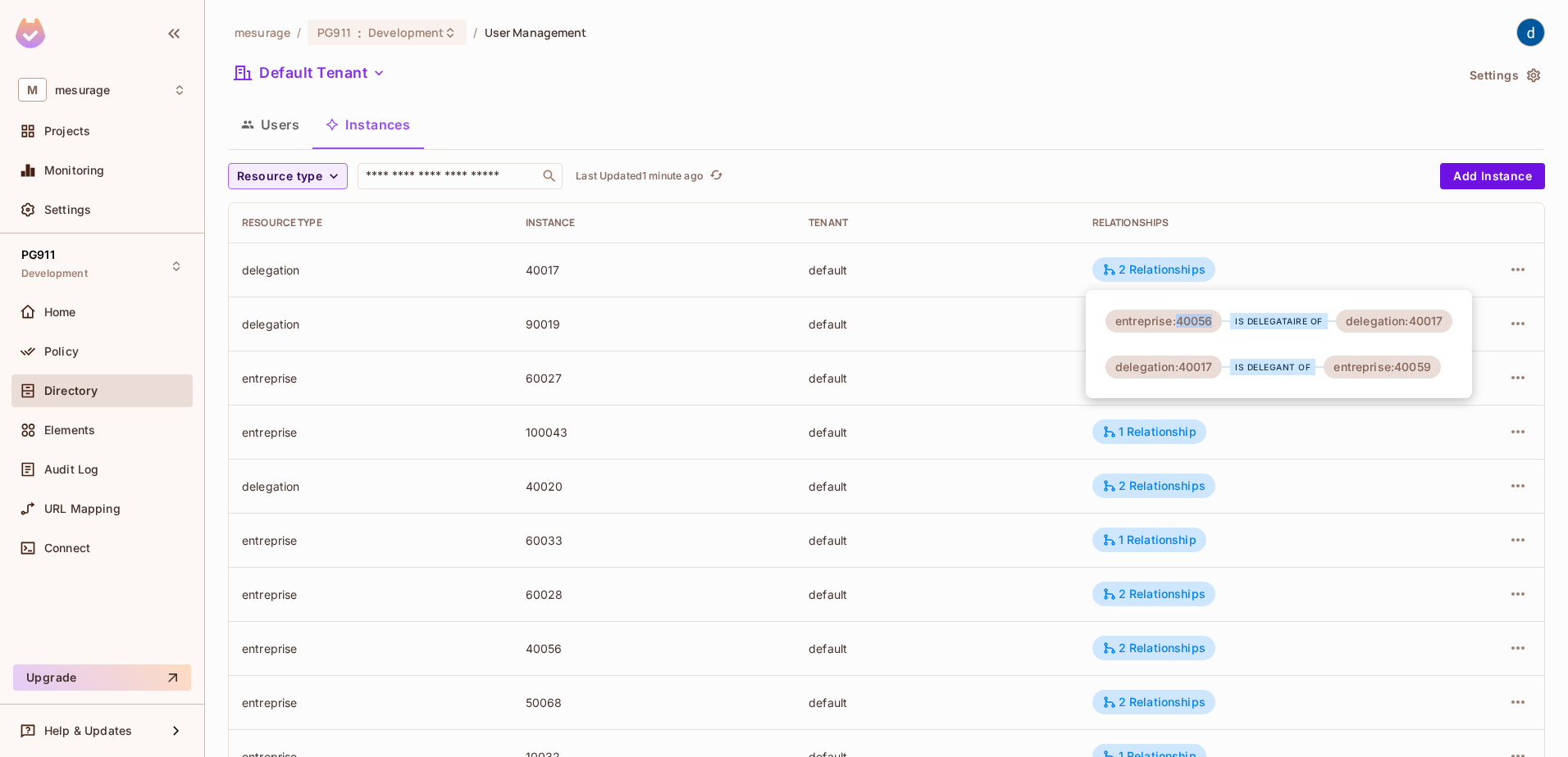
drag, startPoint x: 1178, startPoint y: 325, endPoint x: 1214, endPoint y: 324, distance: 36.0
click at [1214, 324] on div "entreprise:40056" at bounding box center [1163, 320] width 116 height 23
drag, startPoint x: 1396, startPoint y: 365, endPoint x: 1427, endPoint y: 368, distance: 31.1
click at [1427, 368] on div "entreprise:40059" at bounding box center [1381, 367] width 116 height 23
click at [1140, 349] on div "entreprise:40056 is delegataire of delegation:40017 delegation:40017 is delegan…" at bounding box center [1279, 344] width 387 height 108
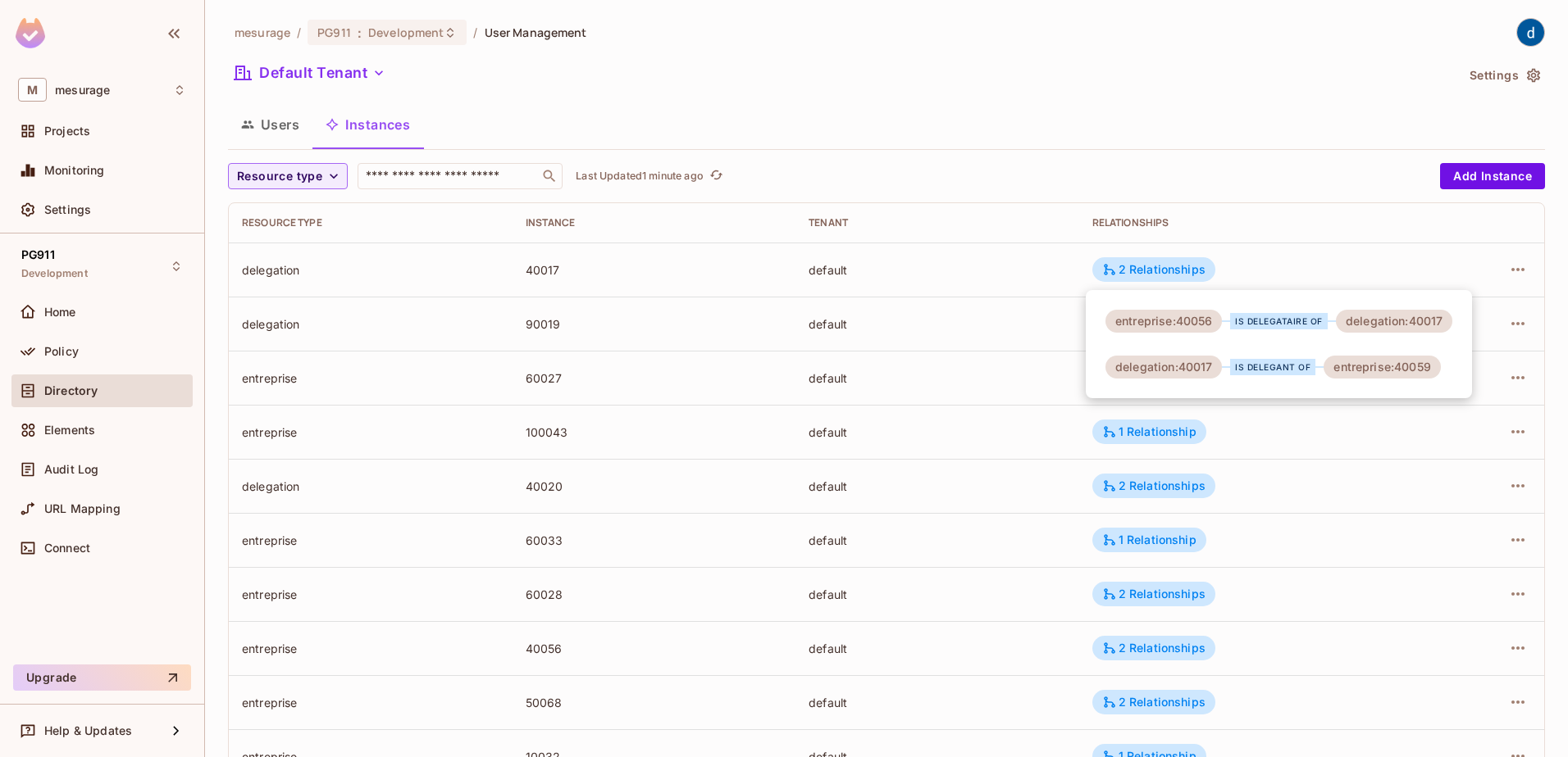
click at [1063, 339] on div at bounding box center [784, 378] width 1568 height 757
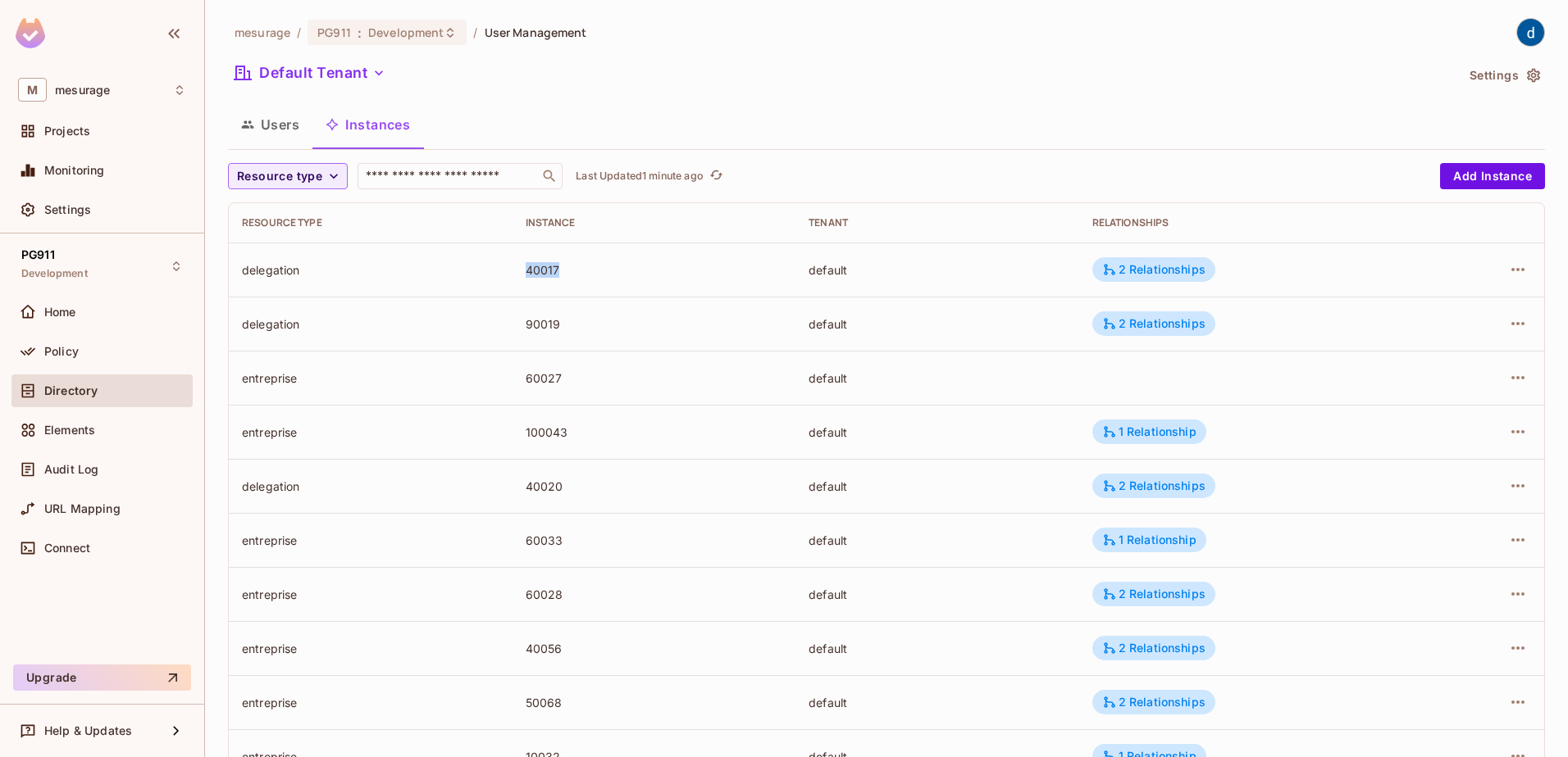
drag, startPoint x: 524, startPoint y: 270, endPoint x: 556, endPoint y: 273, distance: 32.1
click at [556, 273] on div "40017" at bounding box center [654, 270] width 257 height 16
click at [1132, 274] on div "2 Relationships" at bounding box center [1153, 270] width 103 height 15
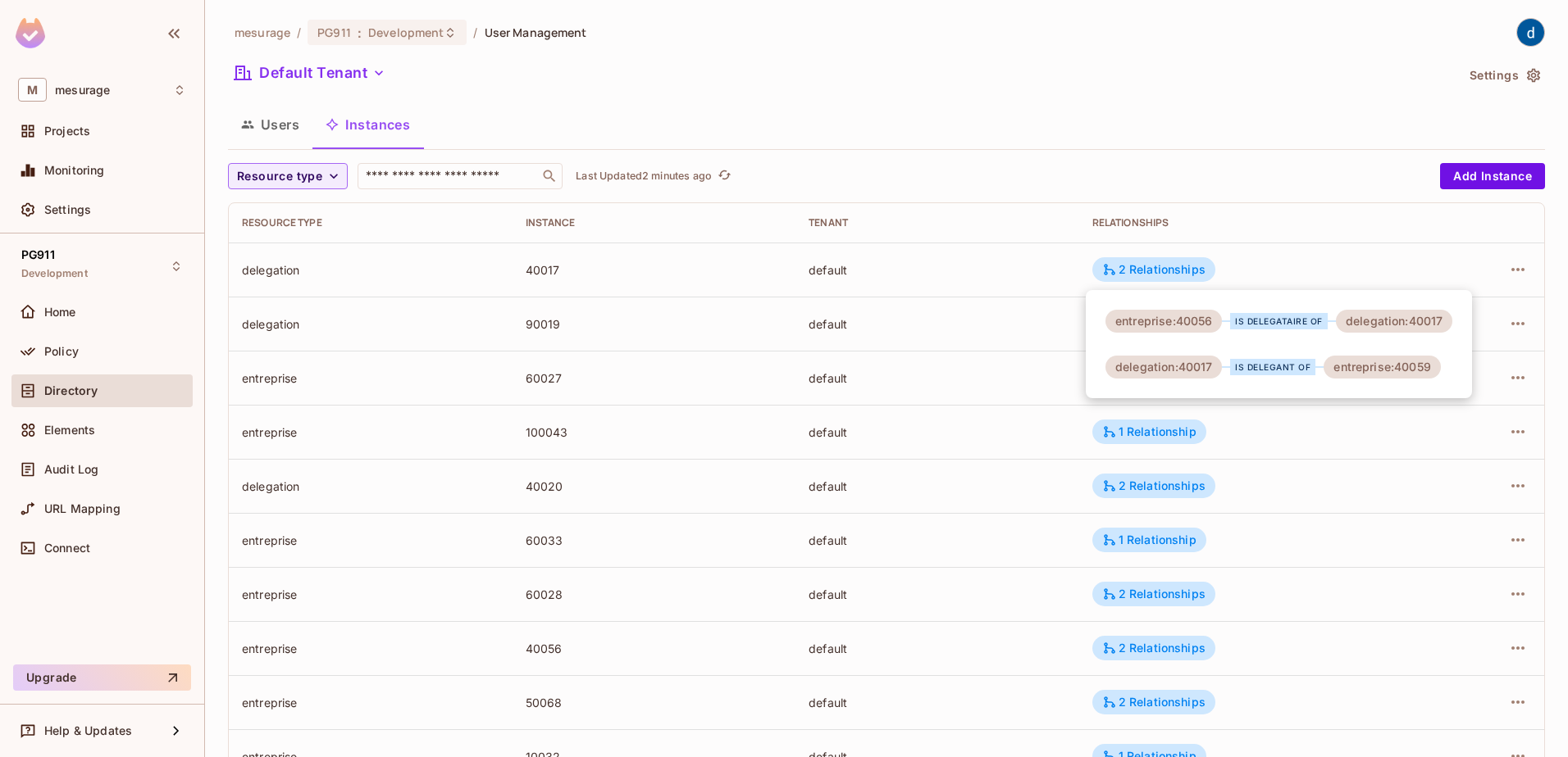
click at [1501, 262] on div at bounding box center [784, 378] width 1568 height 757
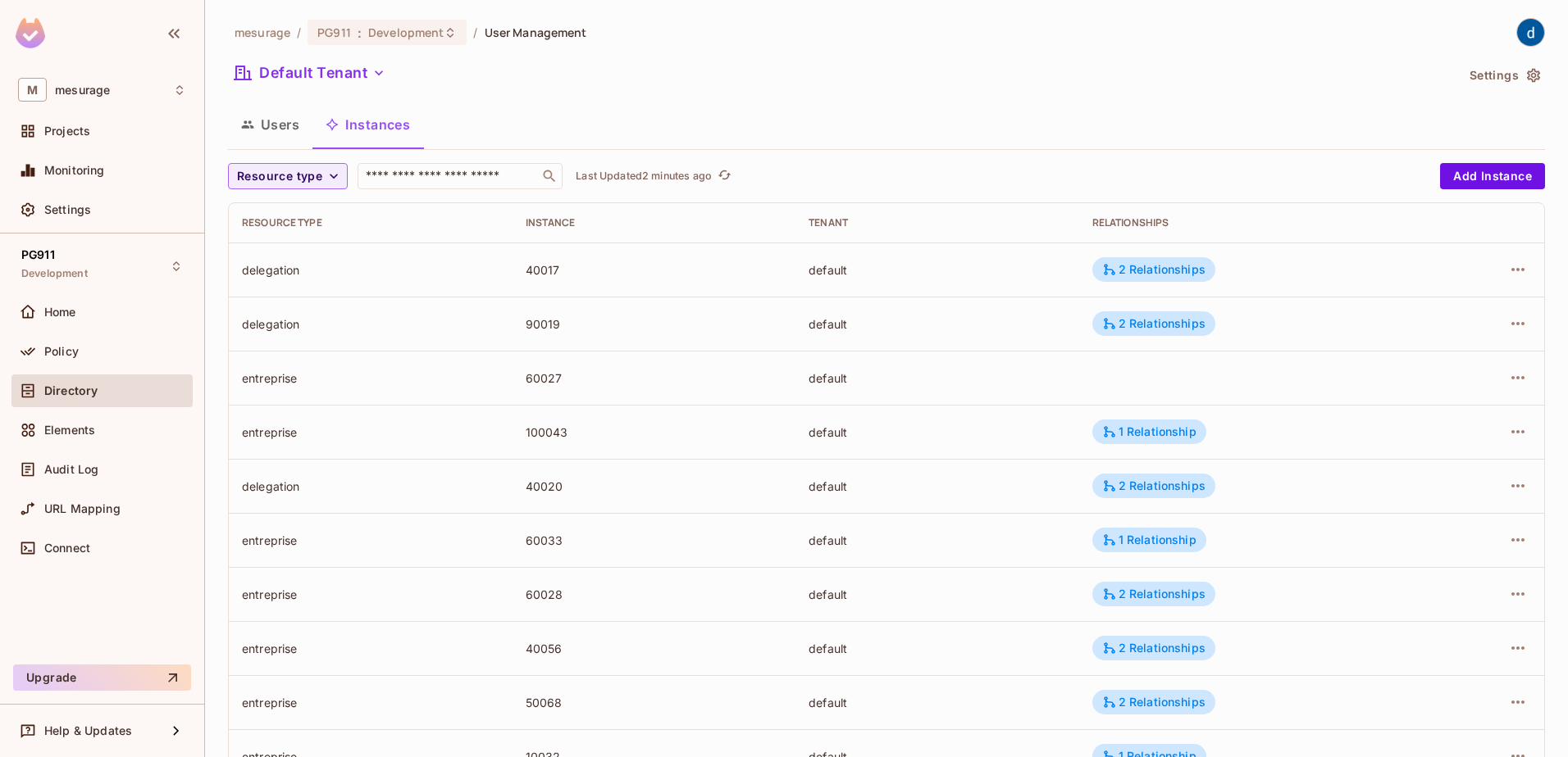
click at [1508, 265] on icon "button" at bounding box center [1518, 269] width 19 height 19
click at [1406, 343] on div "Edit Attributes" at bounding box center [1386, 343] width 82 height 16
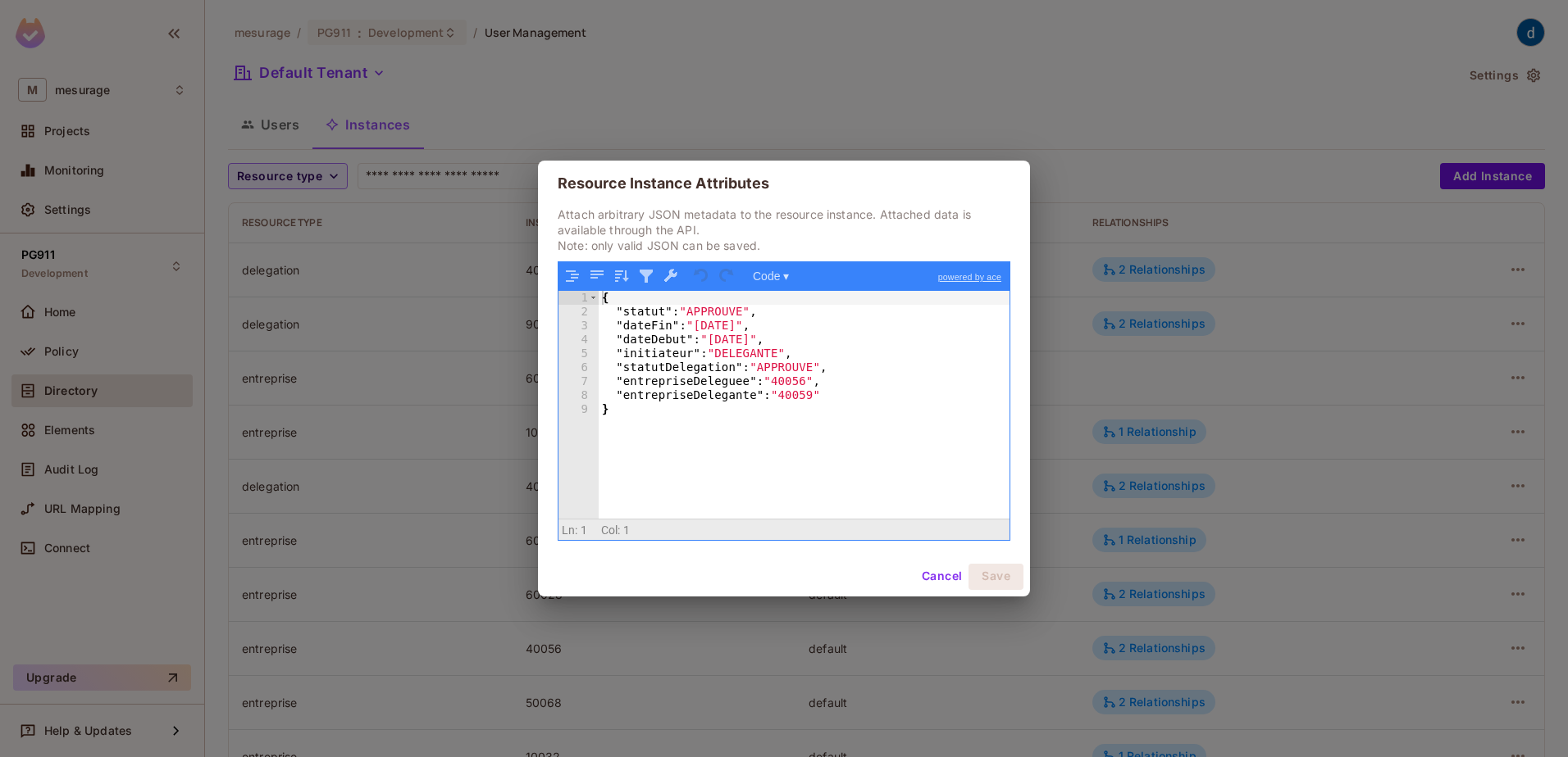
click at [734, 354] on div "{ "statut" : "APPROUVE" , "dateFin" : "[DATE]" , "dateDebut" : "[DATE]" , "init…" at bounding box center [804, 418] width 411 height 254
click at [723, 353] on div "{ "statut" : "APPROUVE" , "dateFin" : "[DATE]" , "dateDebut" : "[DATE]" , "init…" at bounding box center [804, 418] width 411 height 254
click at [723, 326] on div "{ "statut" : "APPROUVE" , "dateFin" : "[DATE]" , "dateDebut" : "[DATE]" , "init…" at bounding box center [804, 418] width 411 height 254
click at [724, 343] on div "{ "statut" : "APPROUVE" , "dateFin" : "[DATE]" , "dateDebut" : "[DATE]" , "init…" at bounding box center [804, 418] width 411 height 254
click at [936, 570] on button "Cancel" at bounding box center [942, 577] width 53 height 27
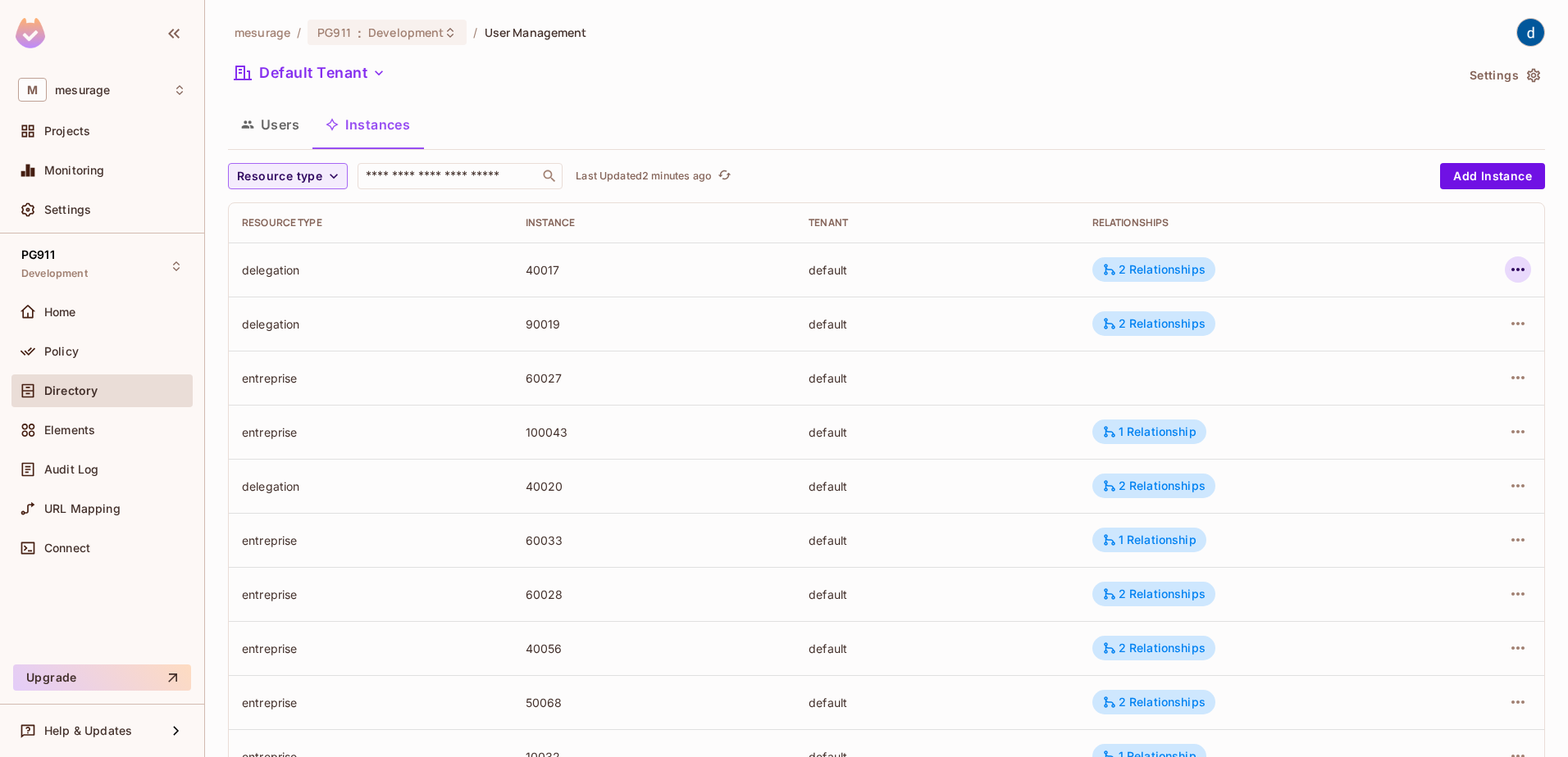
click at [1518, 272] on button "button" at bounding box center [1518, 269] width 27 height 27
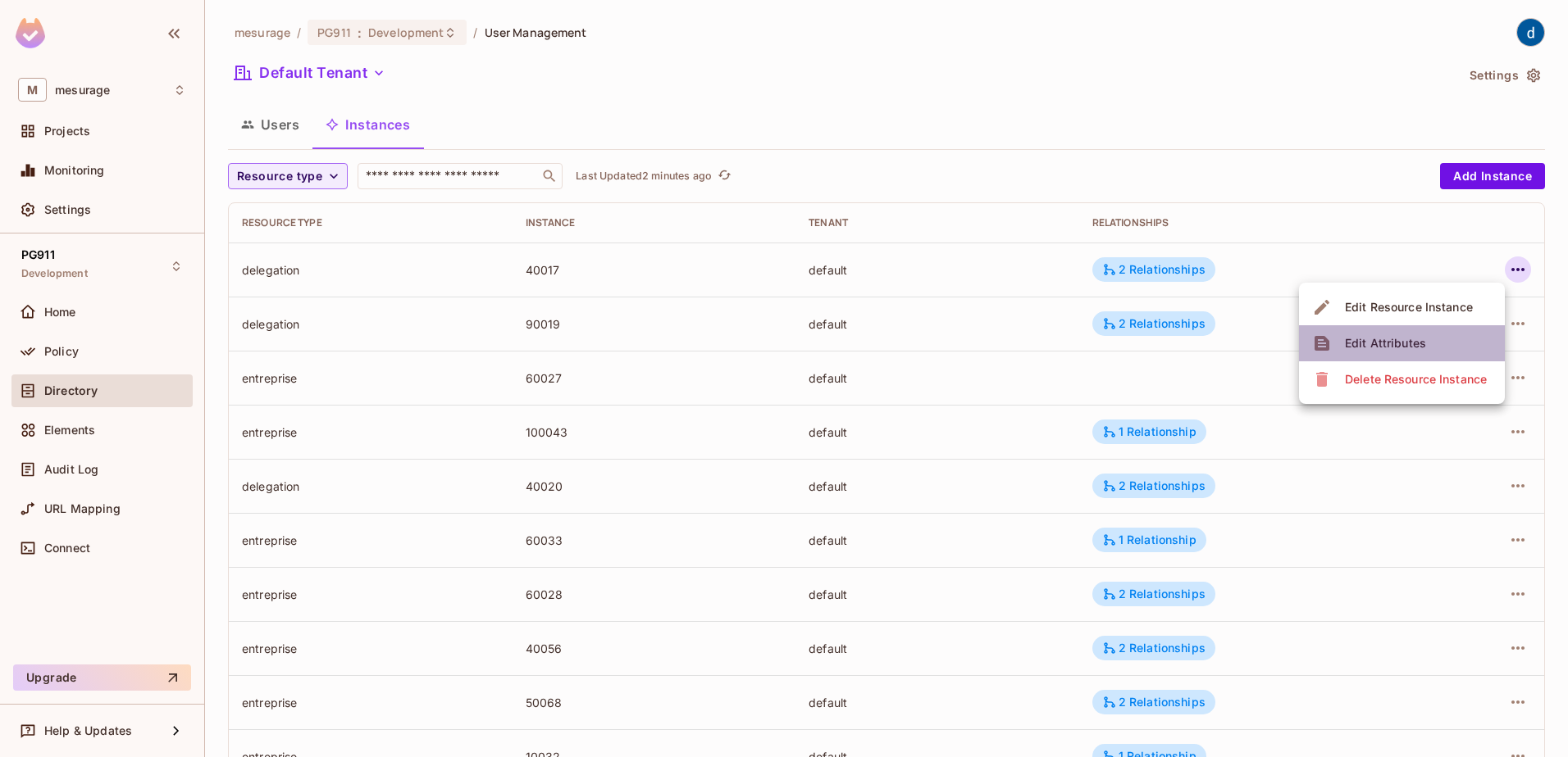
click at [1388, 347] on div "Edit Attributes" at bounding box center [1386, 343] width 82 height 16
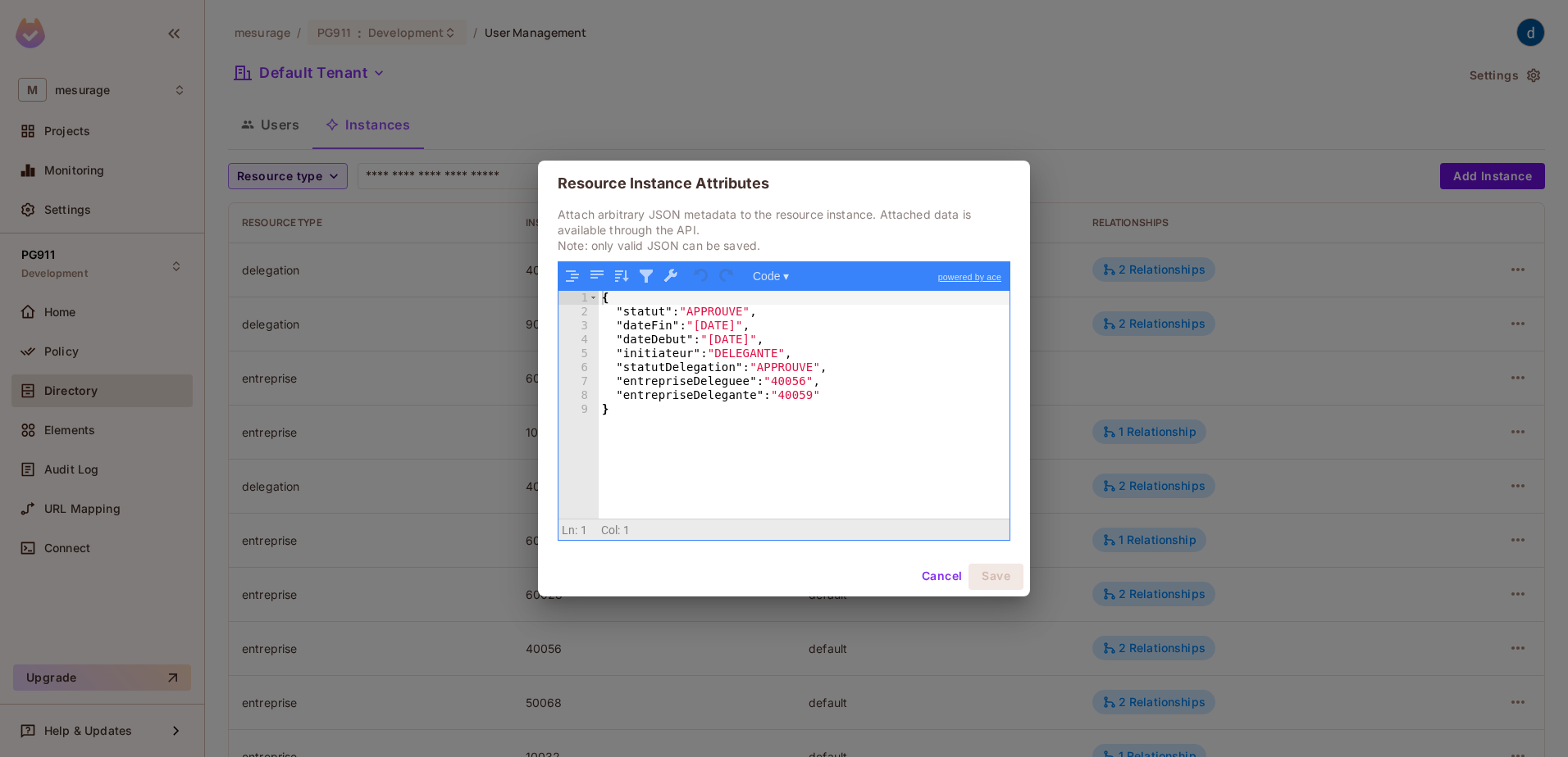
click at [948, 575] on button "Cancel" at bounding box center [942, 577] width 53 height 27
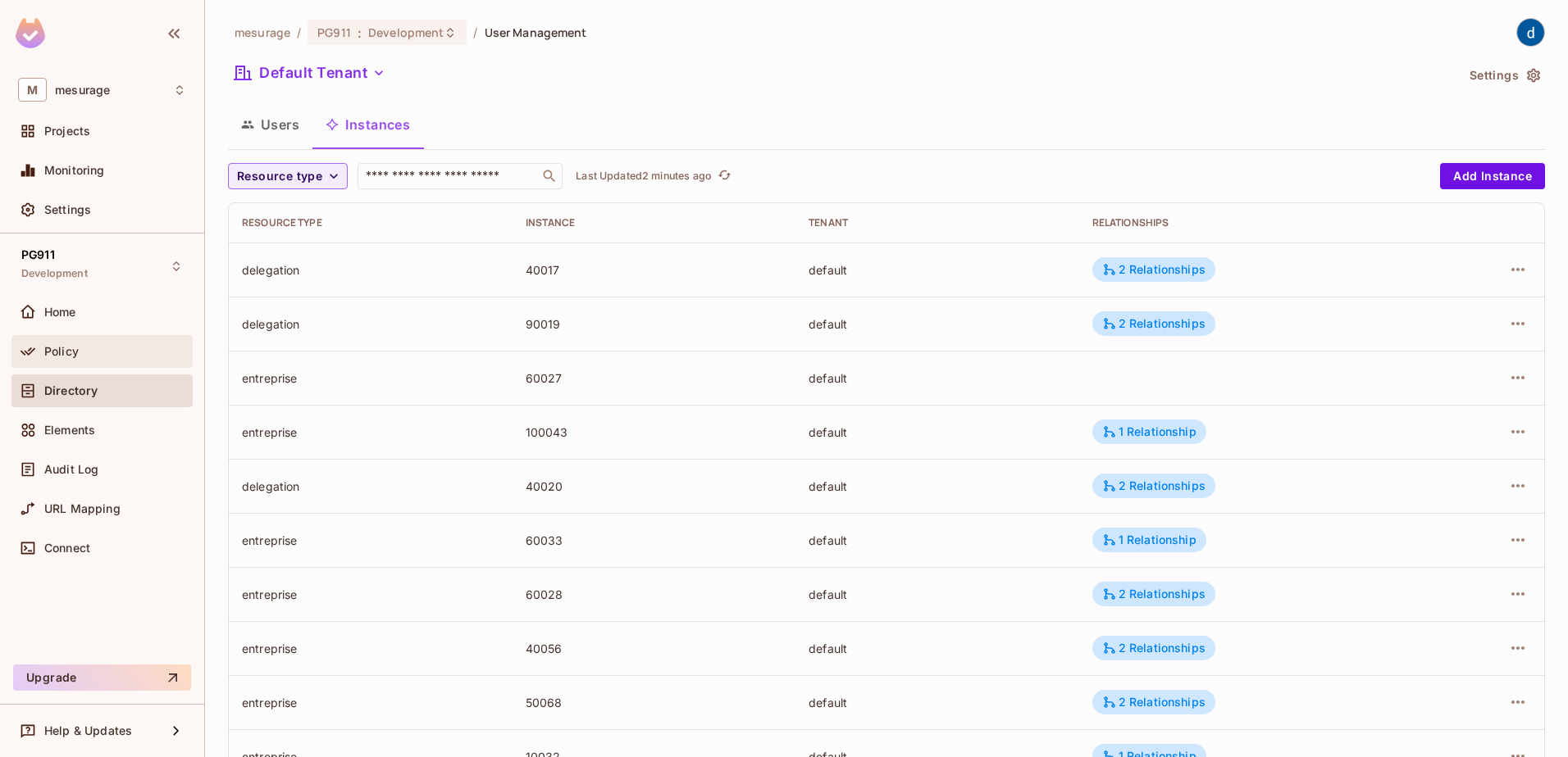
click at [93, 354] on div "Policy" at bounding box center [114, 351] width 142 height 13
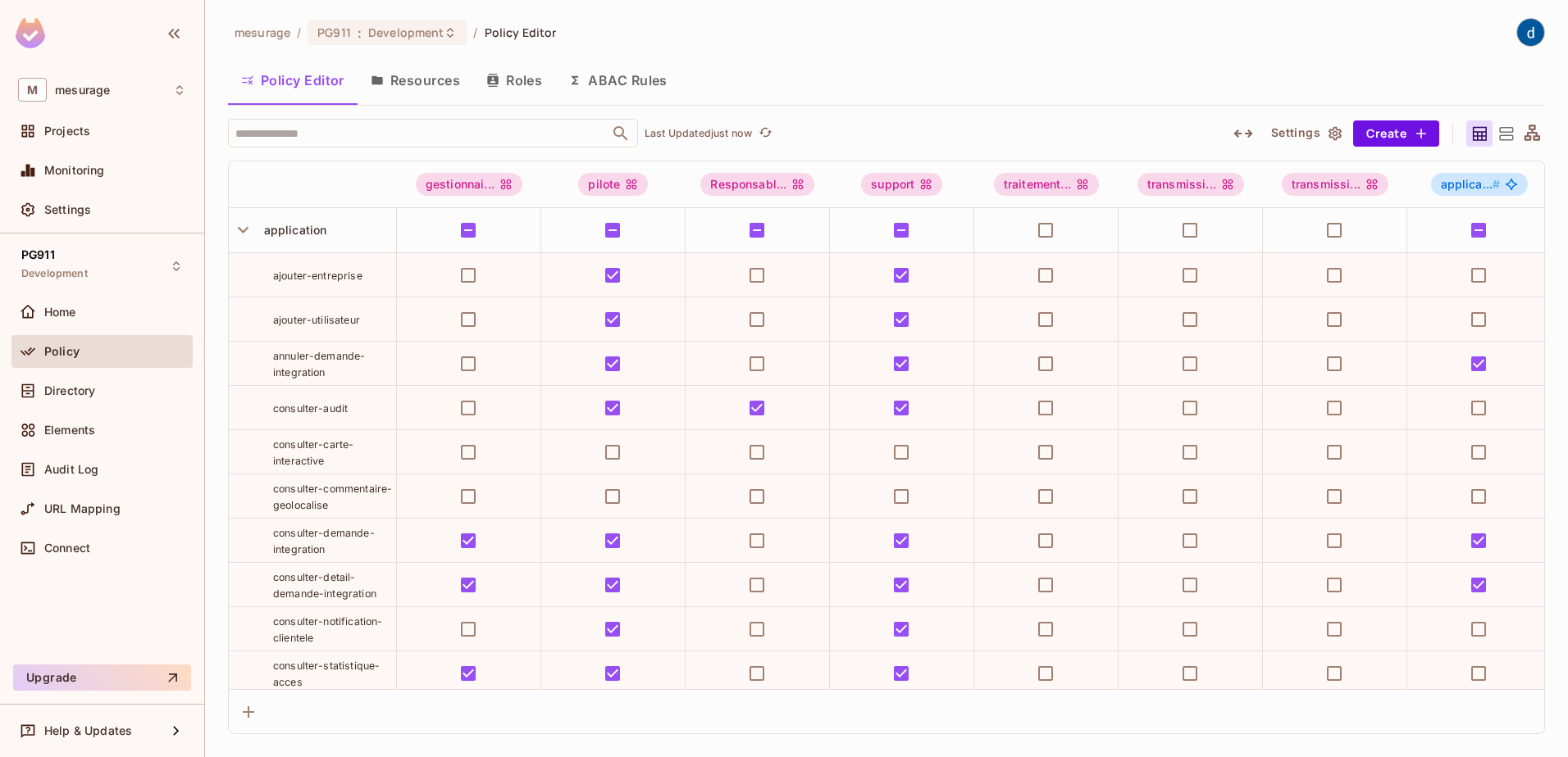
click at [509, 88] on button "Roles" at bounding box center [515, 80] width 82 height 41
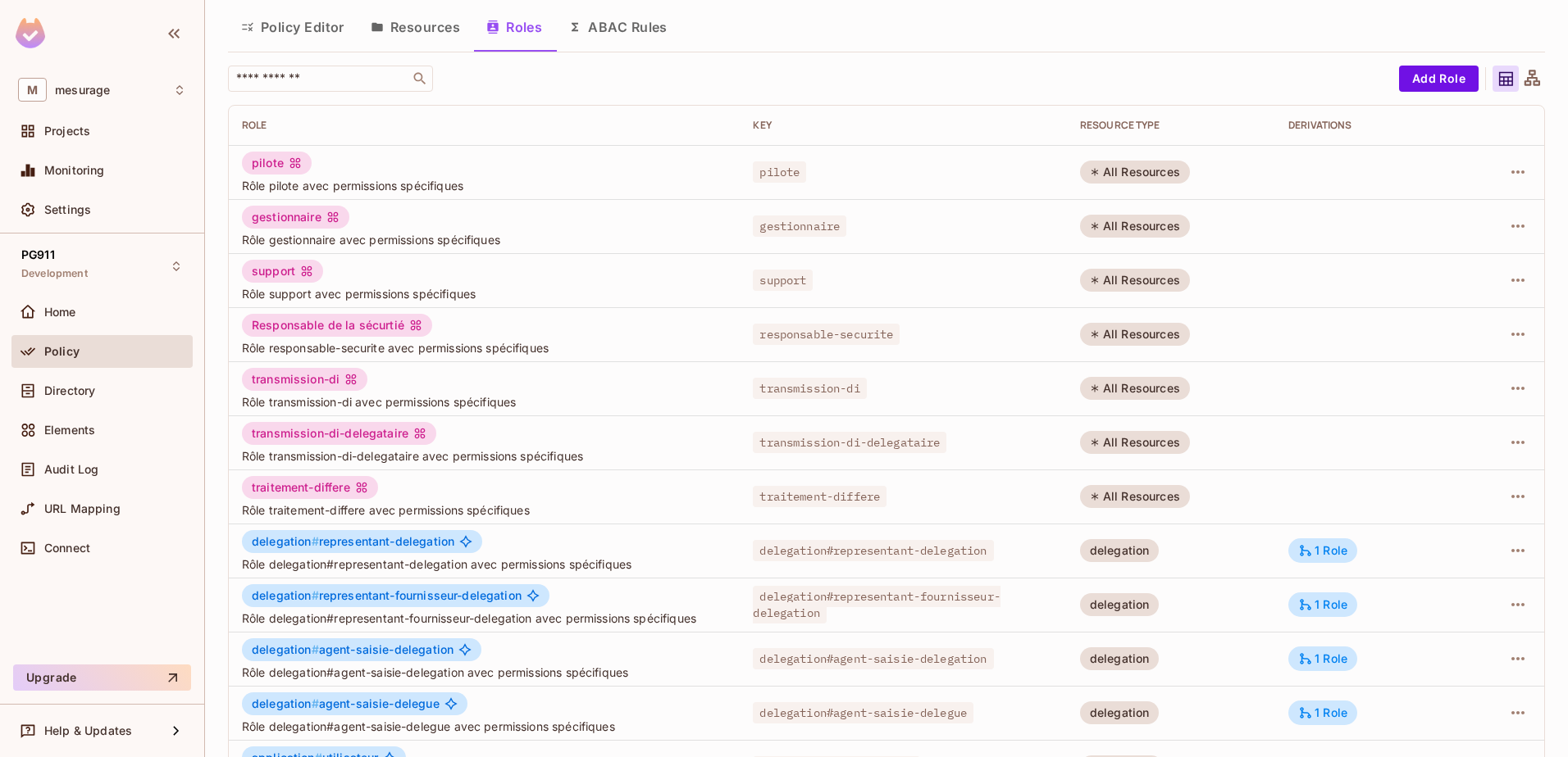
scroll to position [82, 0]
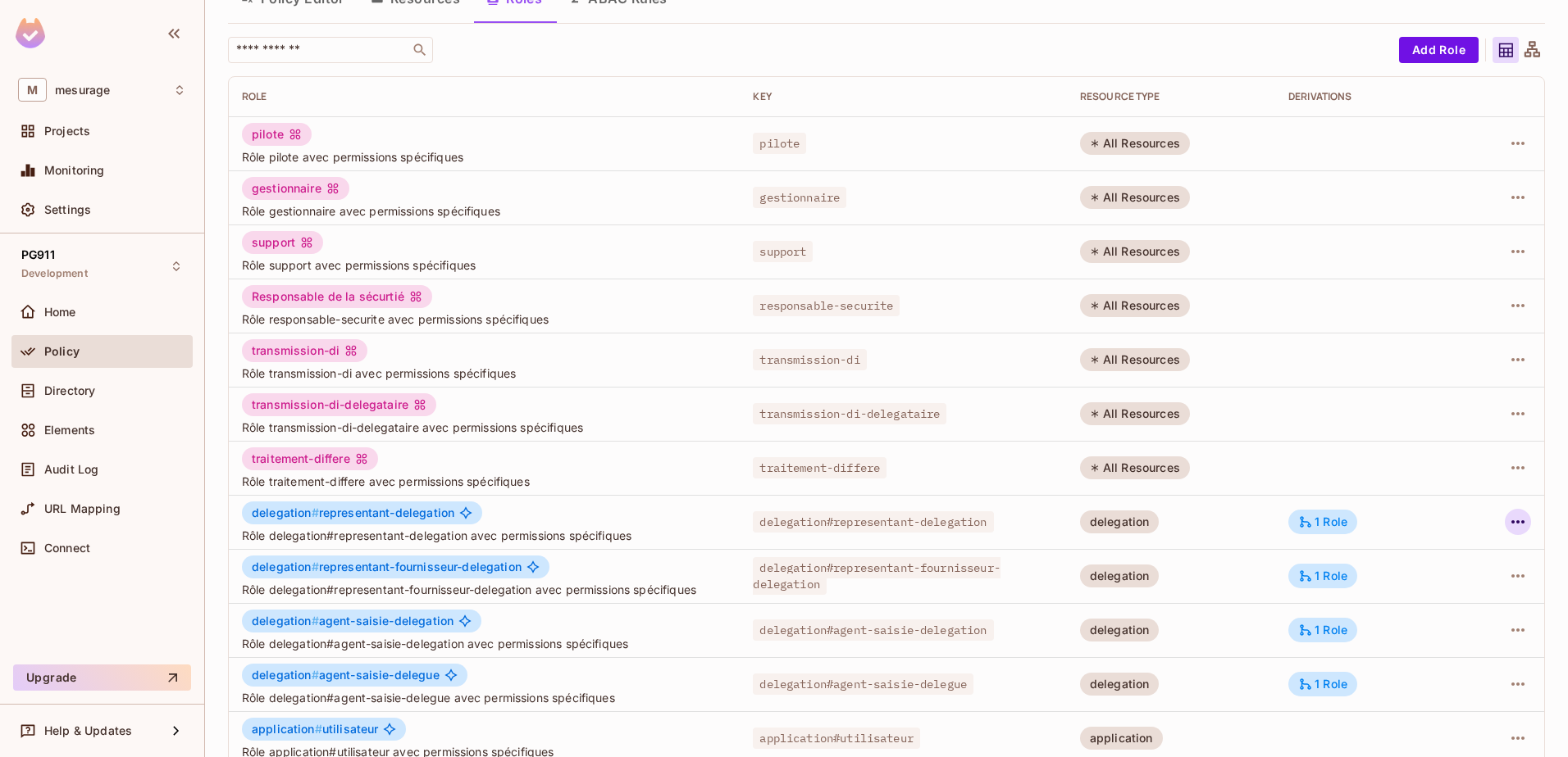
click at [1508, 521] on icon "button" at bounding box center [1518, 522] width 19 height 19
click at [1430, 599] on div "Edit Attributes" at bounding box center [1449, 596] width 82 height 16
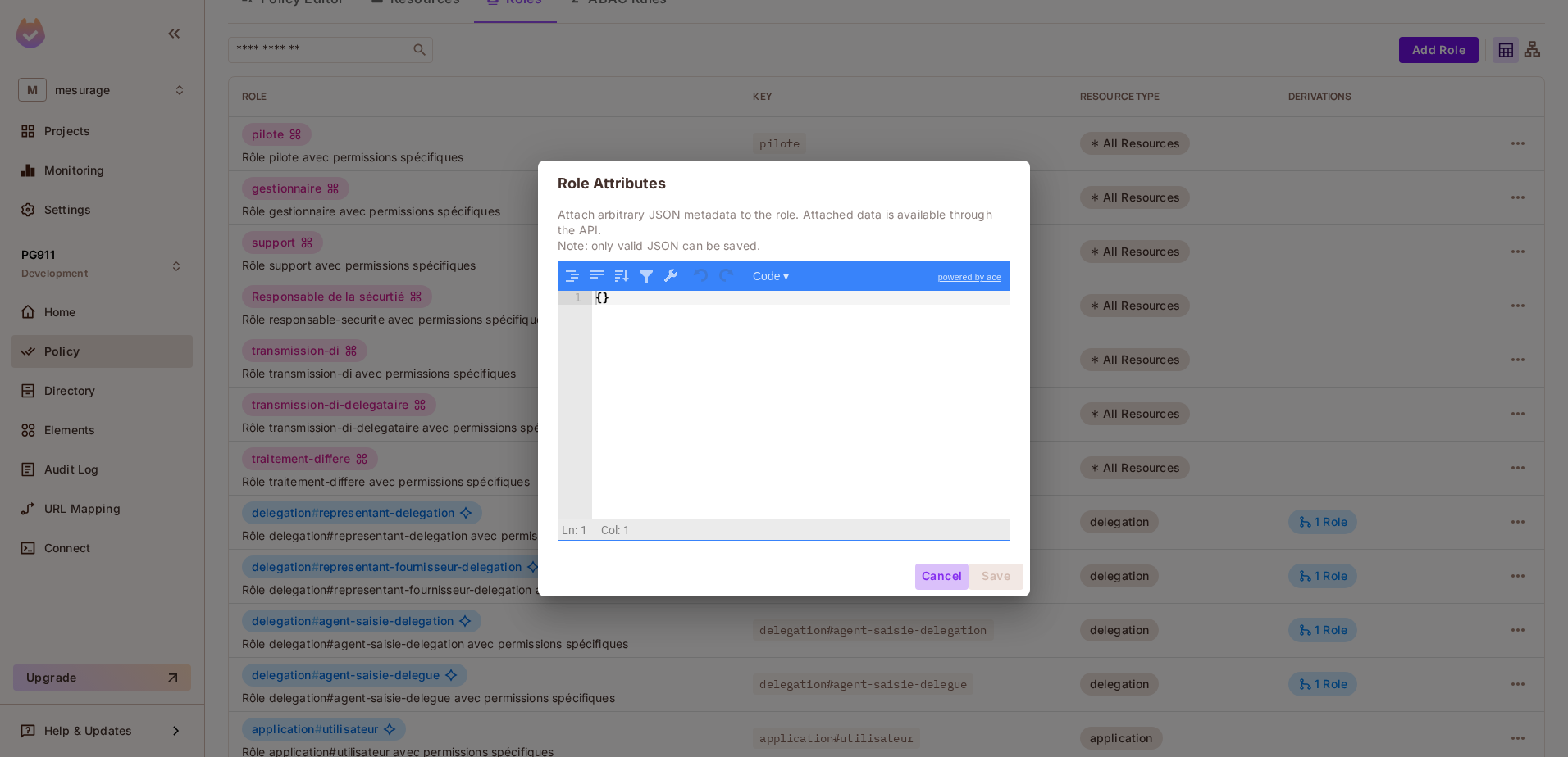
click at [939, 579] on button "Cancel" at bounding box center [942, 577] width 53 height 27
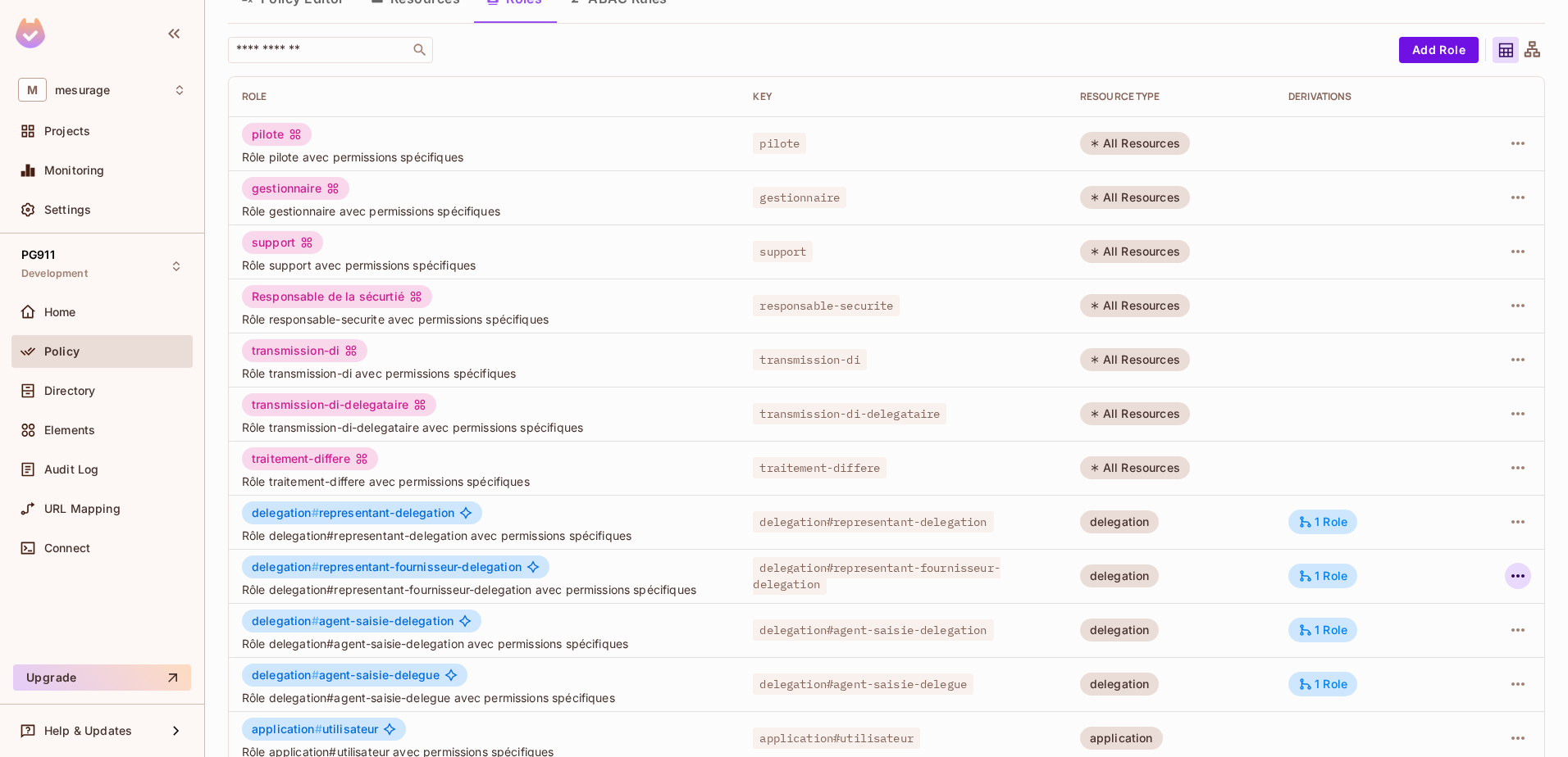
click at [1508, 579] on icon "button" at bounding box center [1518, 576] width 19 height 19
click at [1414, 641] on span "Edit Attributes" at bounding box center [1448, 650] width 91 height 27
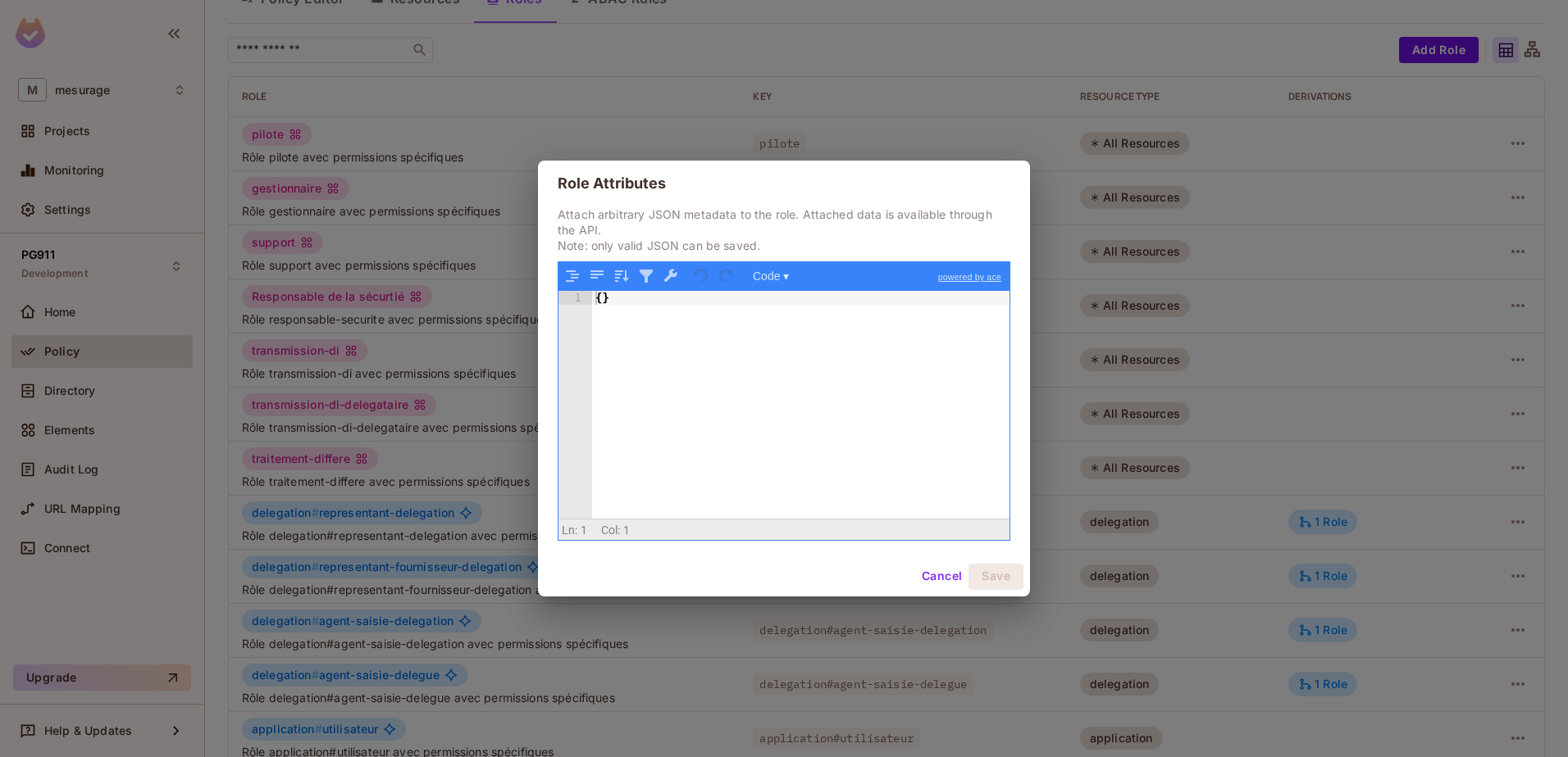
click at [941, 569] on button "Cancel" at bounding box center [942, 577] width 53 height 27
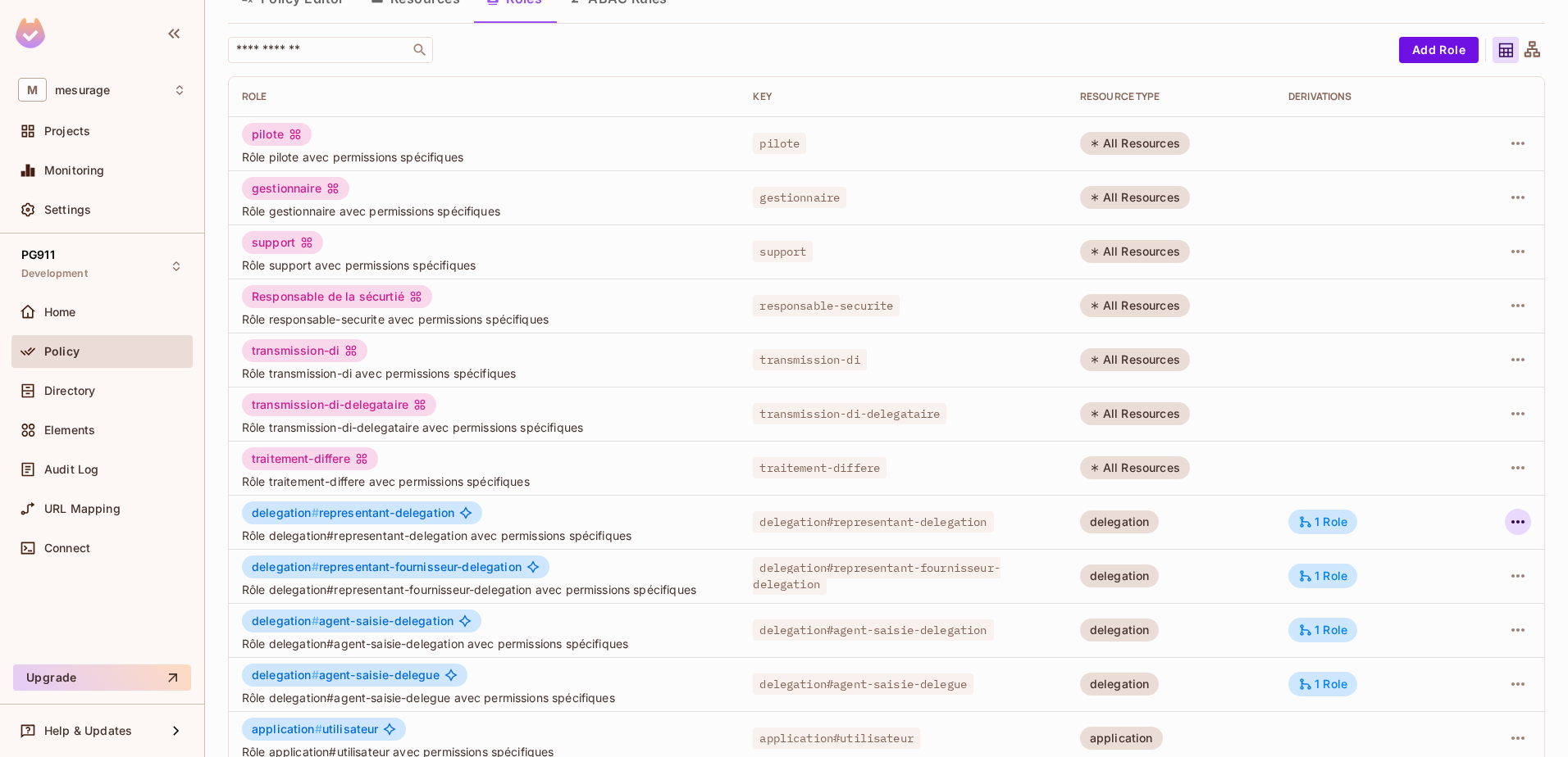
click at [1512, 524] on icon "button" at bounding box center [1518, 522] width 19 height 19
click at [1445, 565] on div "Edit Role" at bounding box center [1433, 560] width 49 height 16
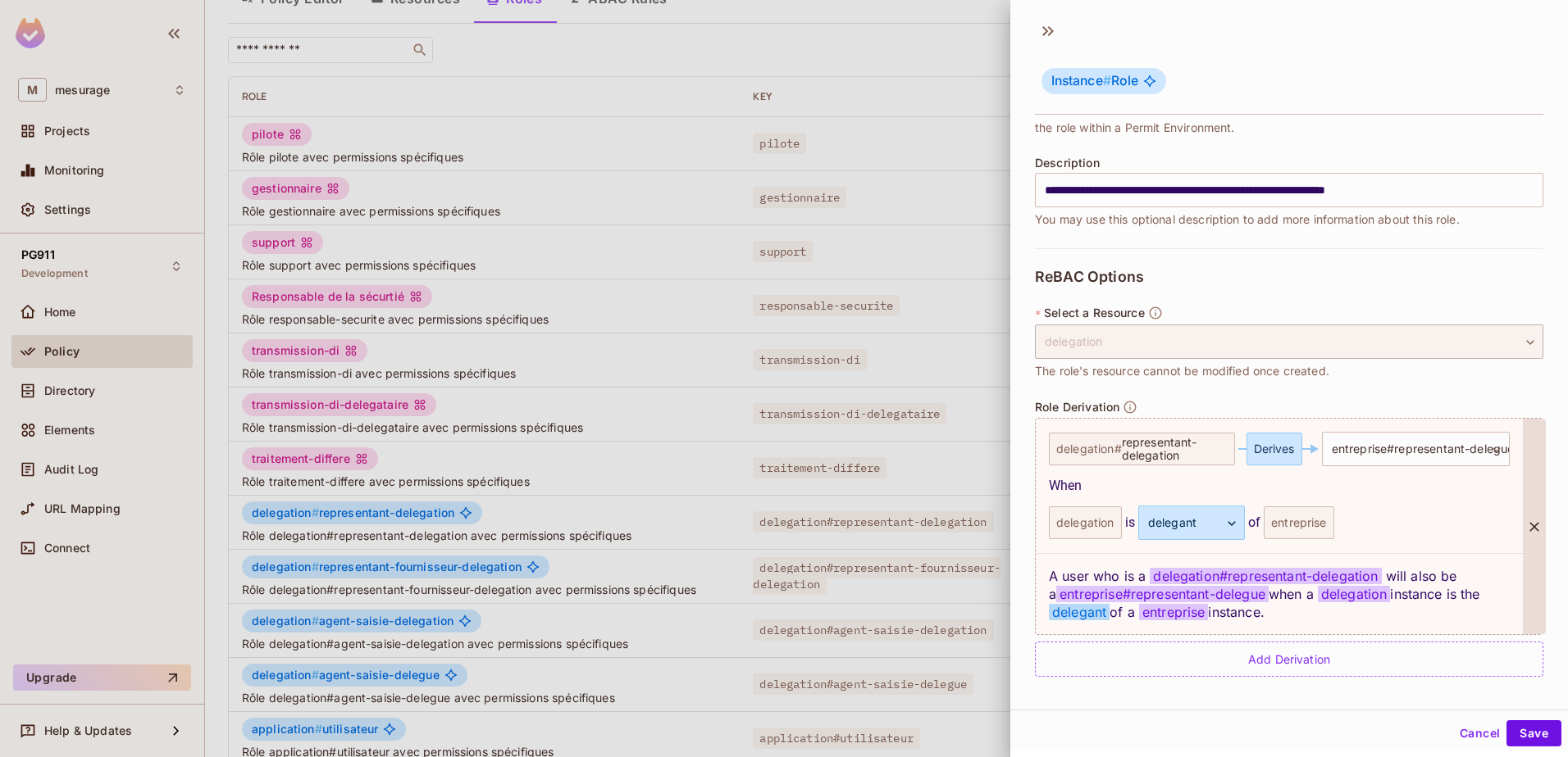
scroll to position [0, 0]
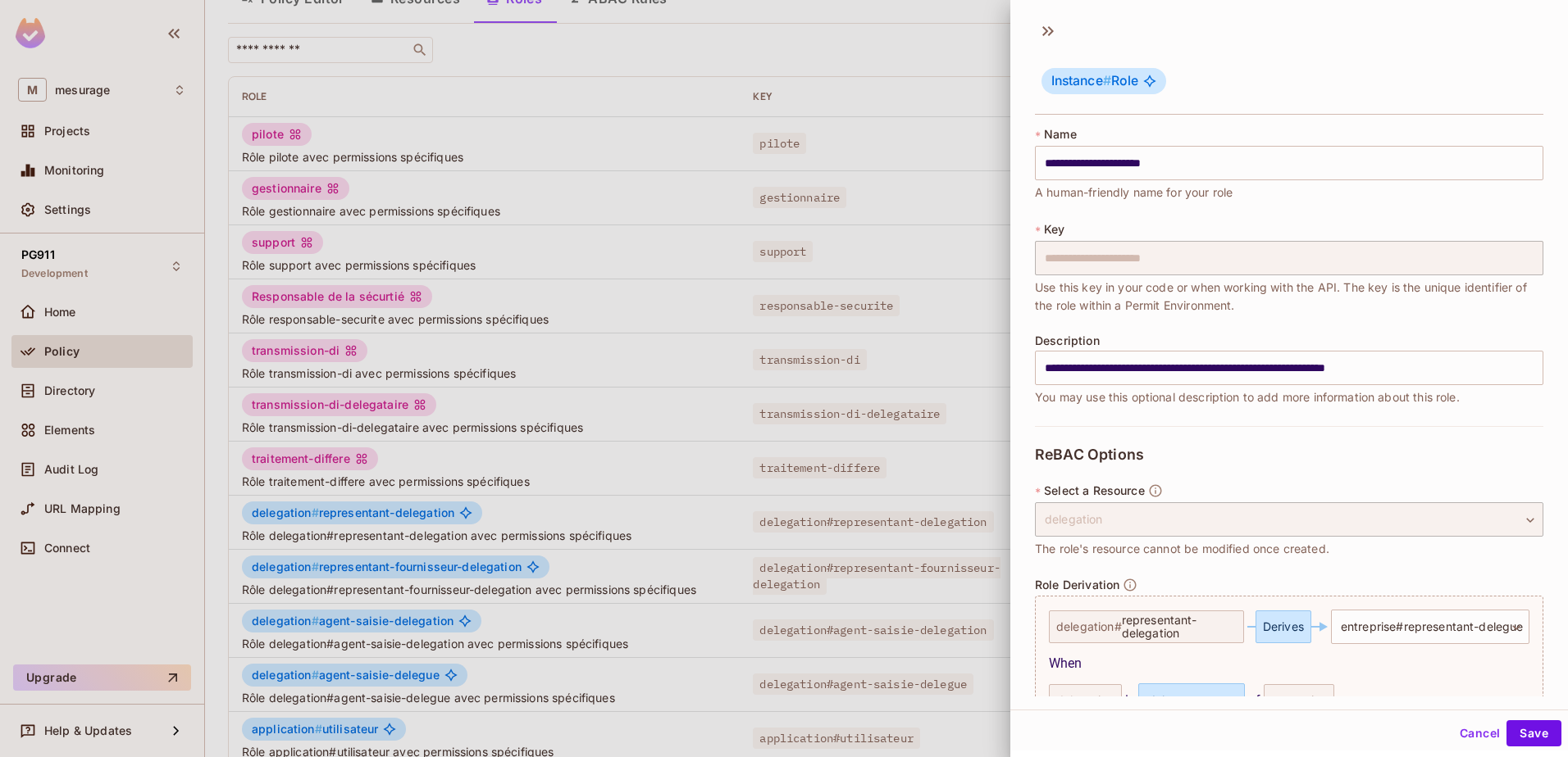
click at [978, 359] on div at bounding box center [784, 378] width 1568 height 757
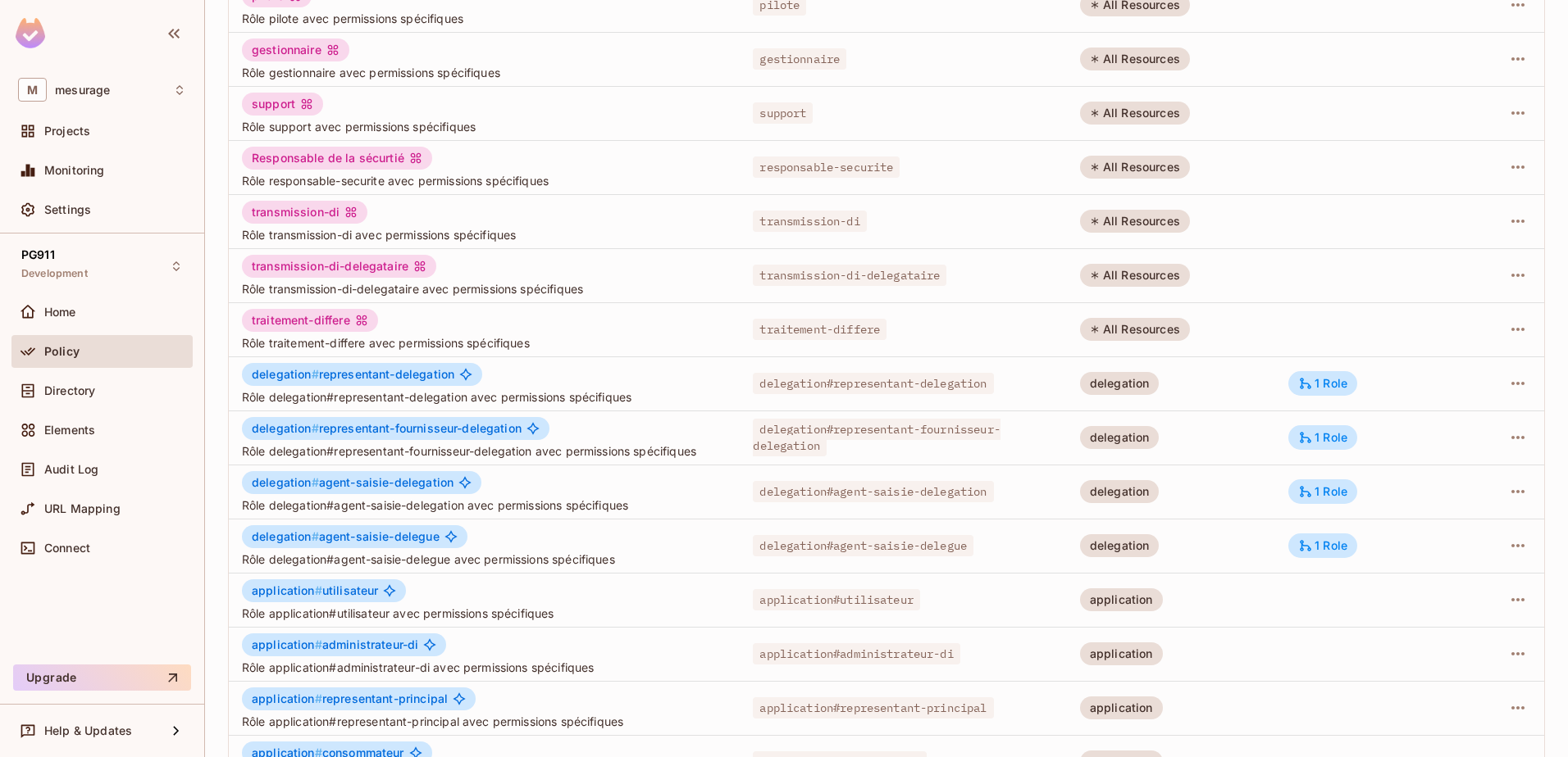
scroll to position [246, 0]
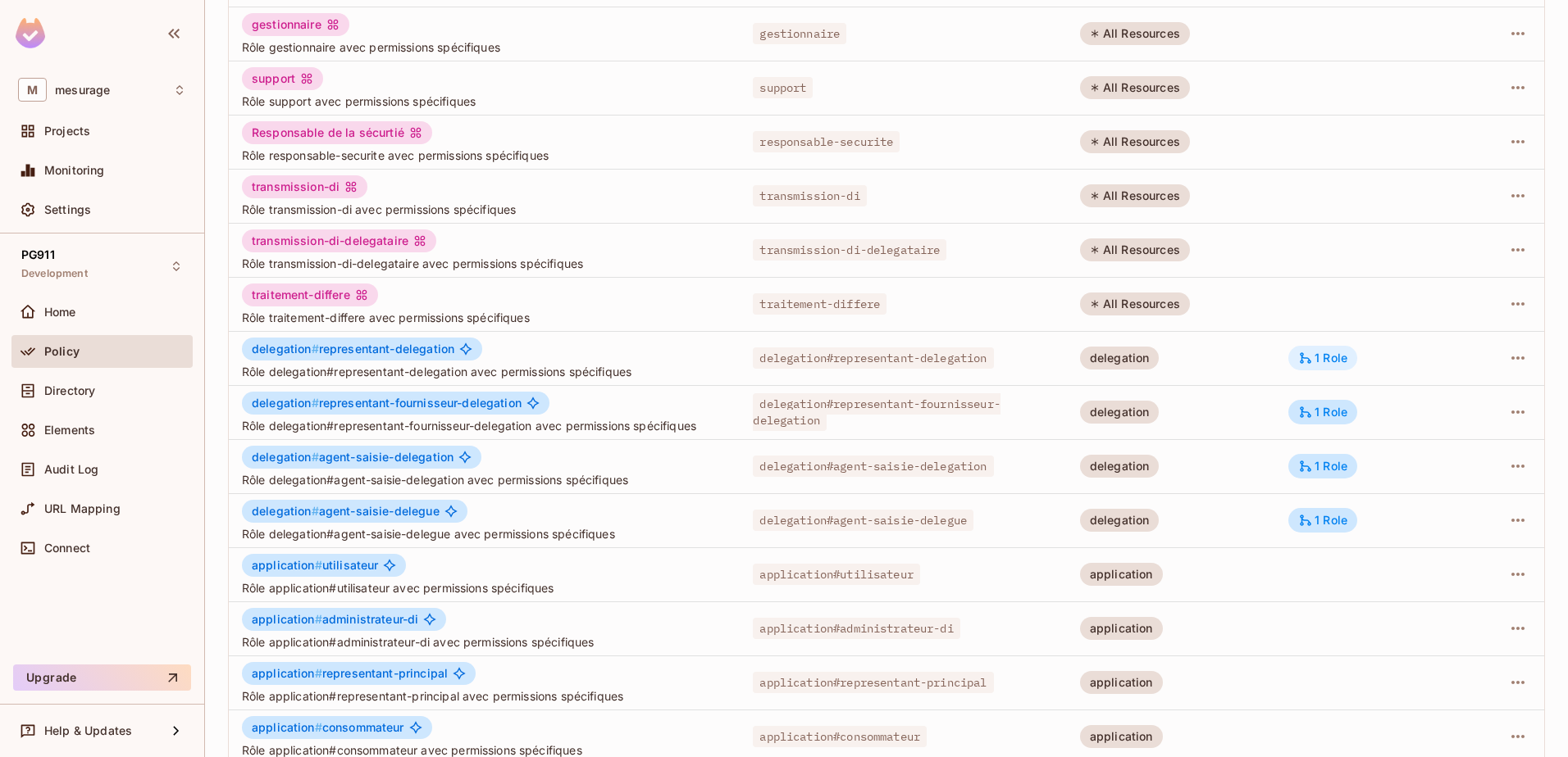
click at [1311, 367] on div "1 Role" at bounding box center [1323, 358] width 69 height 25
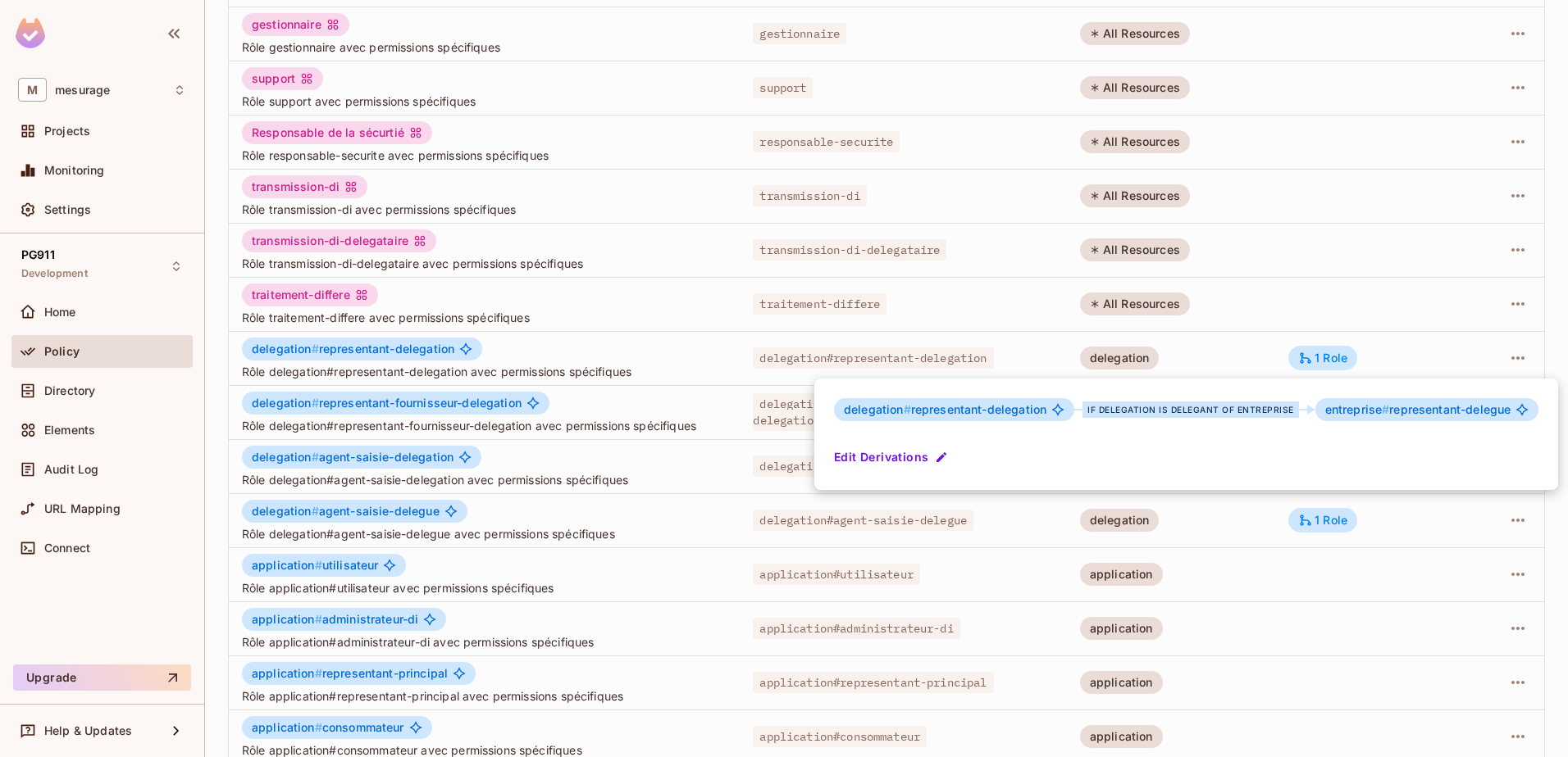
click at [1031, 534] on div at bounding box center [784, 378] width 1568 height 757
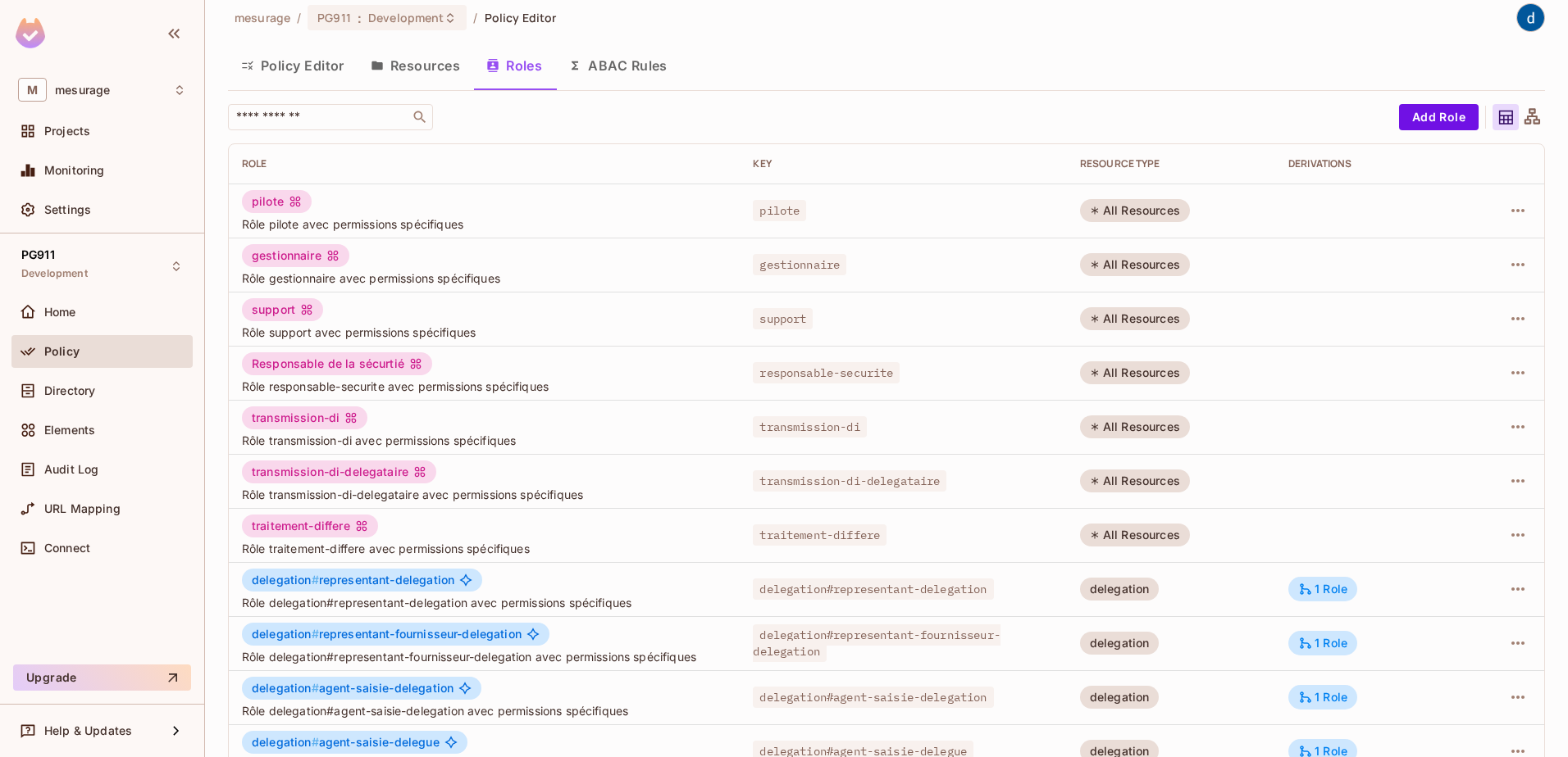
scroll to position [0, 0]
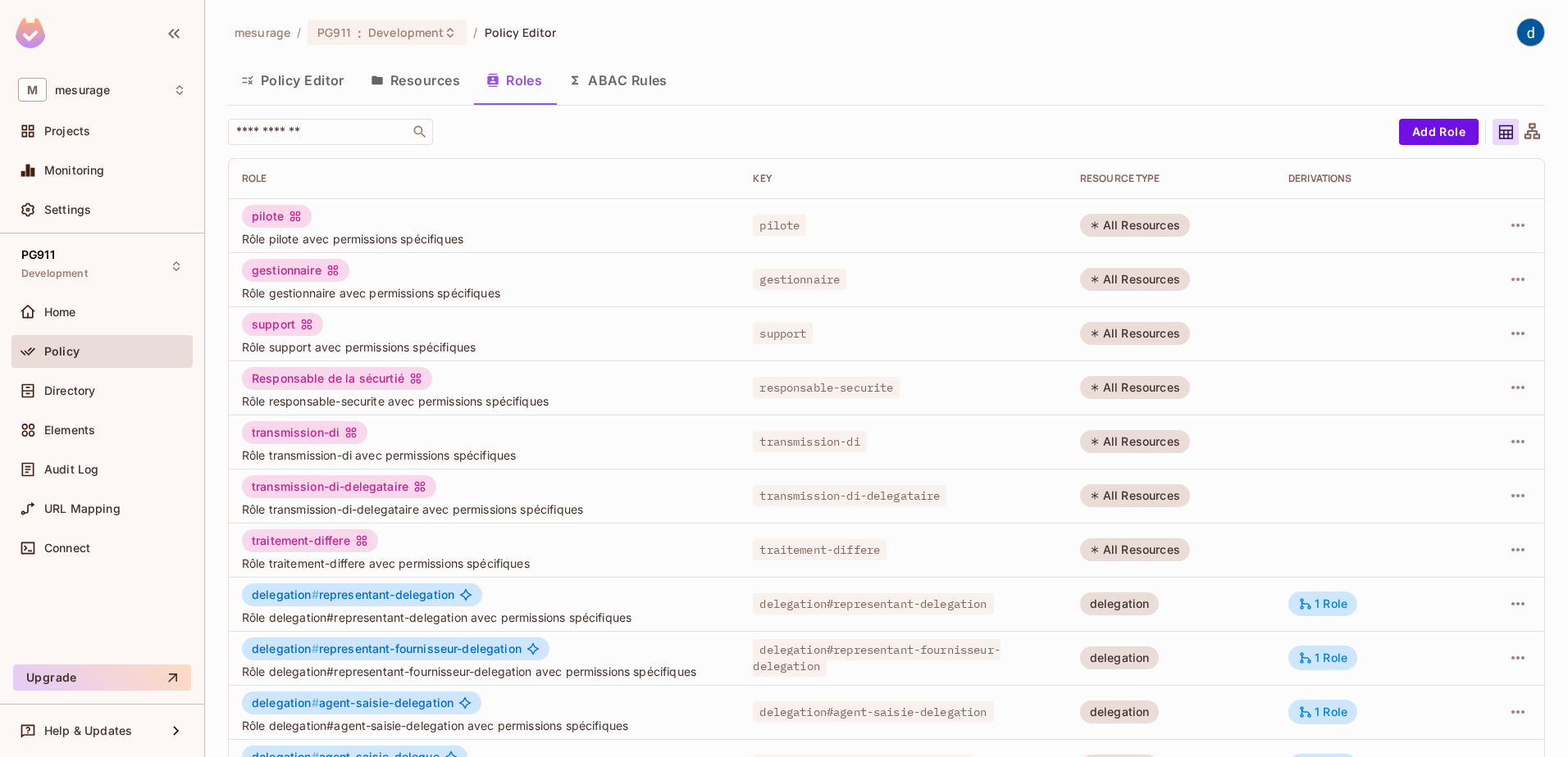
click at [218, 195] on div "mesurage / PG911 : Development / Policy Editor Policy Editor Resources Roles AB…" at bounding box center [887, 378] width 1363 height 757
click at [219, 193] on div "mesurage / PG911 : Development / Policy Editor Policy Editor Resources Roles AB…" at bounding box center [887, 378] width 1363 height 757
click at [223, 191] on div "mesurage / PG911 : Development / Policy Editor Policy Editor Resources Roles AB…" at bounding box center [887, 378] width 1363 height 757
click at [223, 189] on div "mesurage / PG911 : Development / Policy Editor Policy Editor Resources Roles AB…" at bounding box center [887, 378] width 1363 height 757
click at [227, 189] on div "mesurage / PG911 : Development / Policy Editor Policy Editor Resources Roles AB…" at bounding box center [887, 378] width 1363 height 757
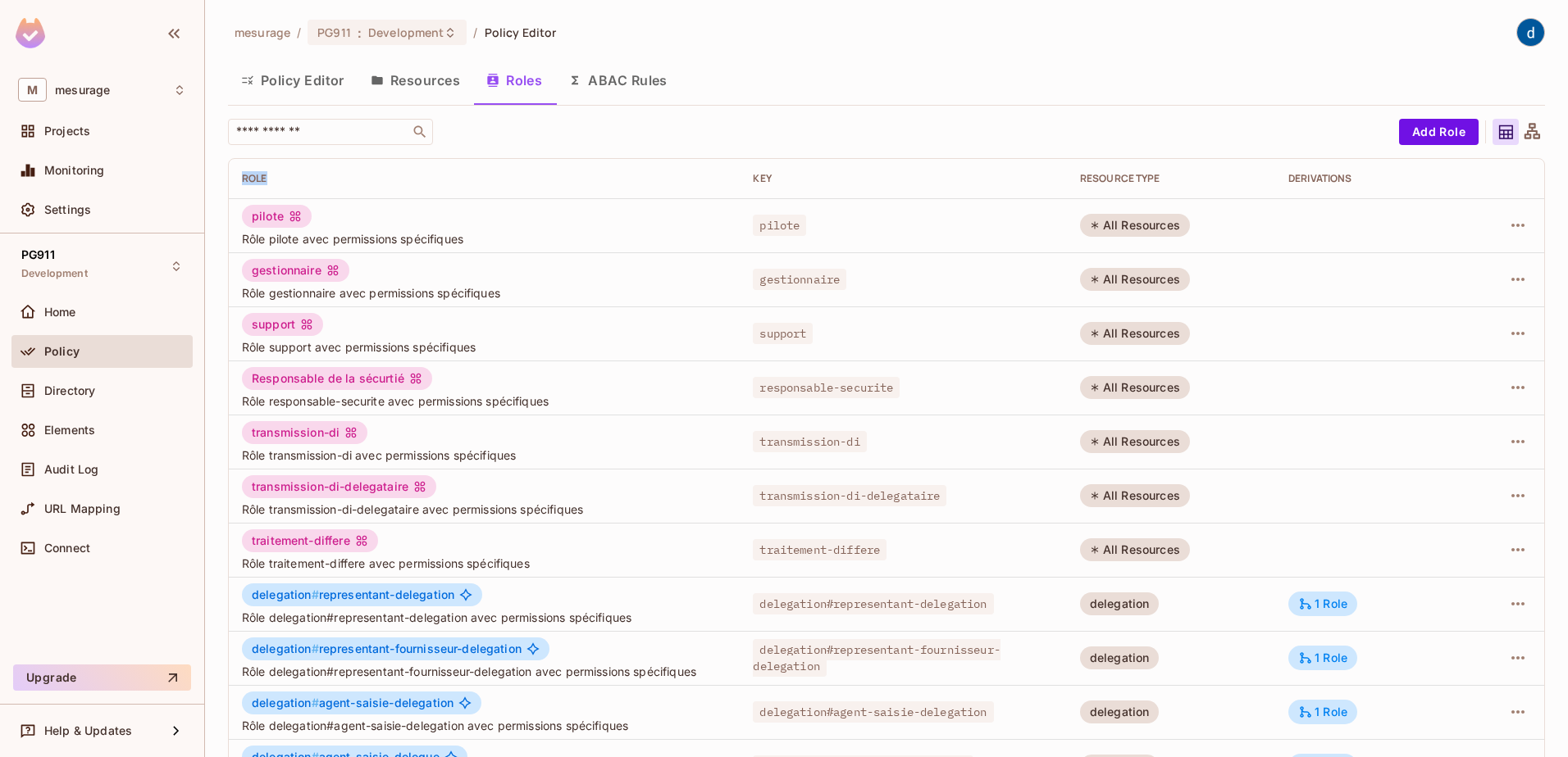
click at [220, 189] on div "mesurage / PG911 : Development / Policy Editor Policy Editor Resources Roles AB…" at bounding box center [887, 378] width 1363 height 757
